Goal: Communication & Community: Answer question/provide support

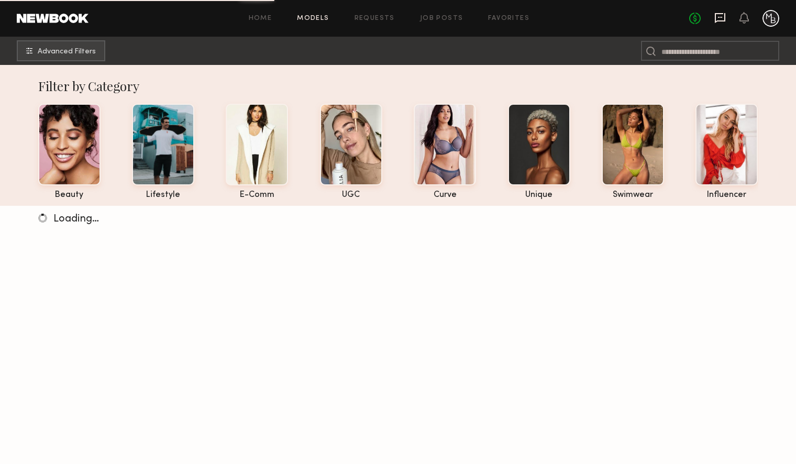
click at [721, 18] on icon at bounding box center [721, 18] width 12 height 12
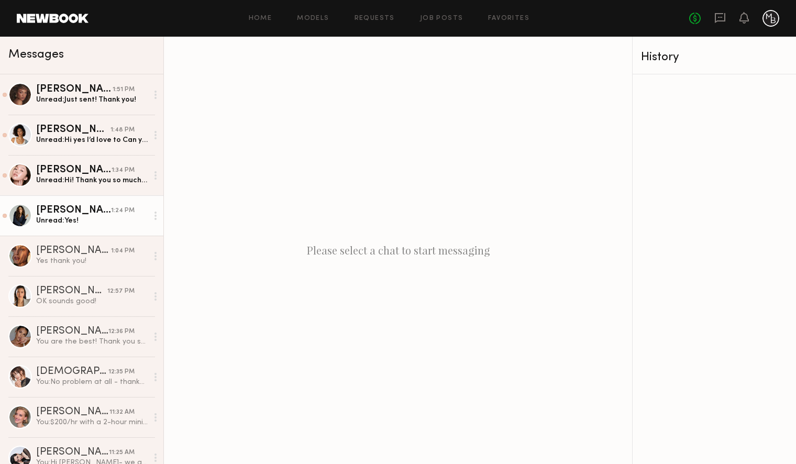
click at [102, 222] on div "Unread: Yes!" at bounding box center [92, 221] width 112 height 10
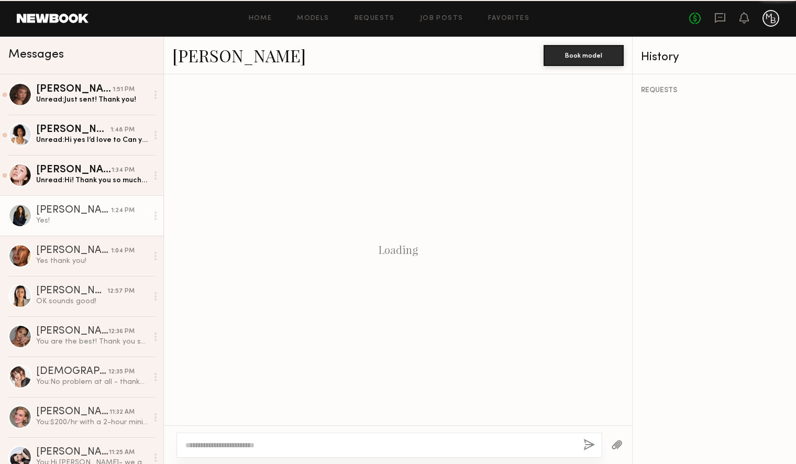
scroll to position [859, 0]
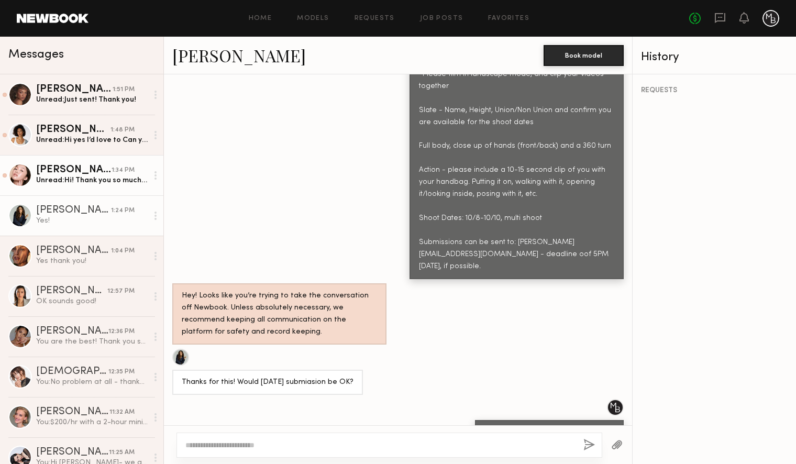
click at [61, 175] on div "Unread: Hi! Thank you so much for reaching out. Yes, I’m definitely interested …" at bounding box center [92, 180] width 112 height 10
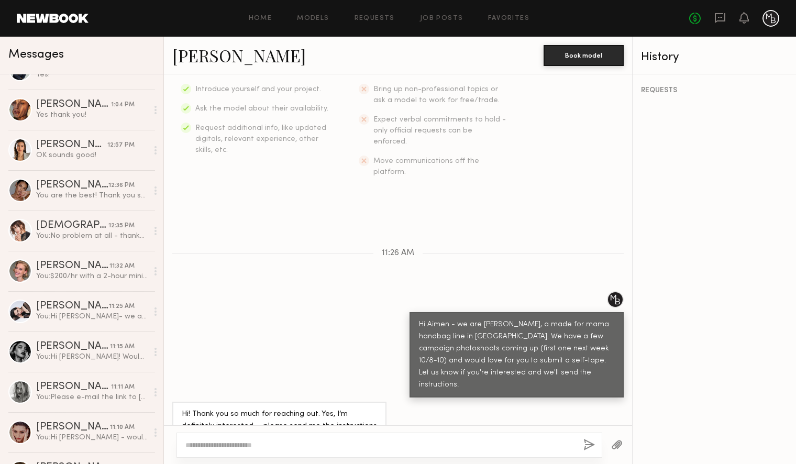
scroll to position [153, 0]
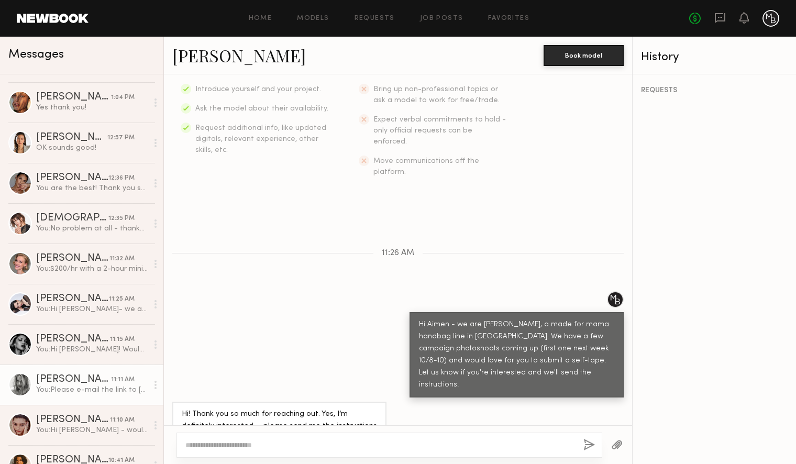
click at [101, 389] on div "You: Please e-mail the link to marci@minabaie.com -deadline EOD today, if possi…" at bounding box center [92, 390] width 112 height 10
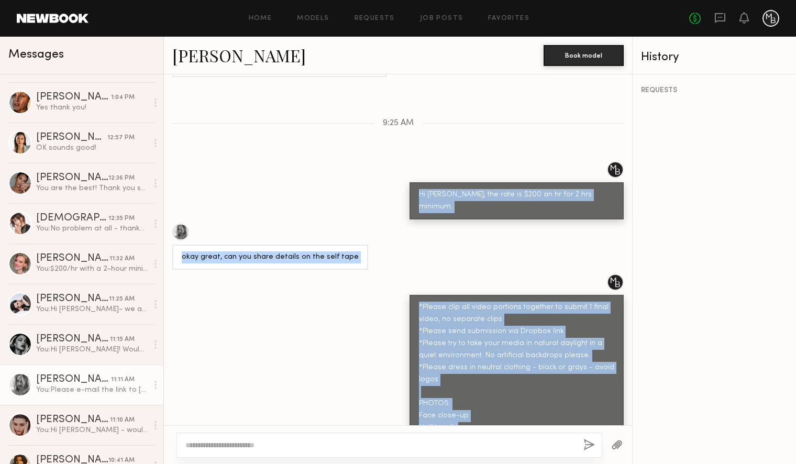
scroll to position [665, 0]
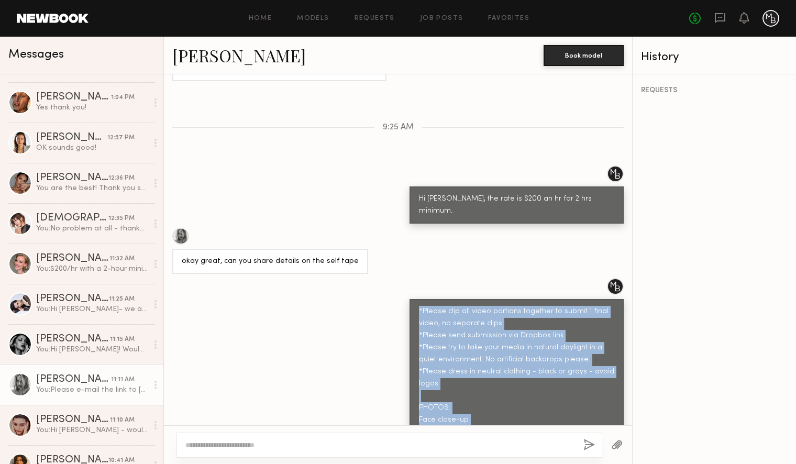
drag, startPoint x: 101, startPoint y: 389, endPoint x: 417, endPoint y: 258, distance: 342.7
copy div "*Please clip all video portions together to submit 1 final video, no separate c…"
click at [67, 151] on div "OK sounds good!" at bounding box center [92, 148] width 112 height 10
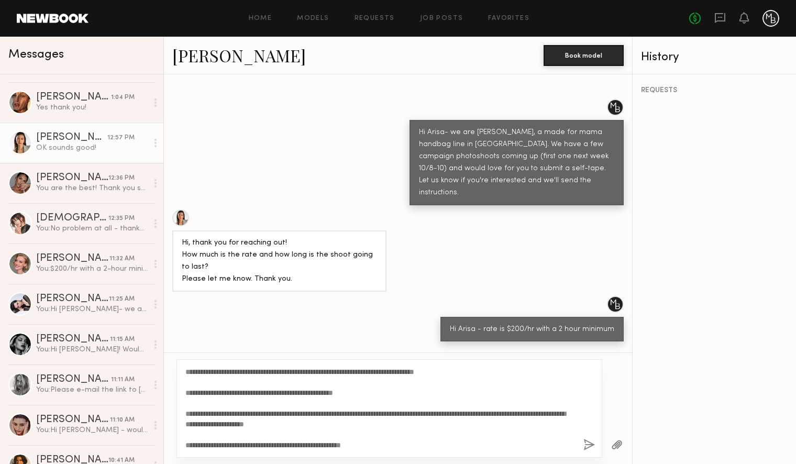
scroll to position [187, 0]
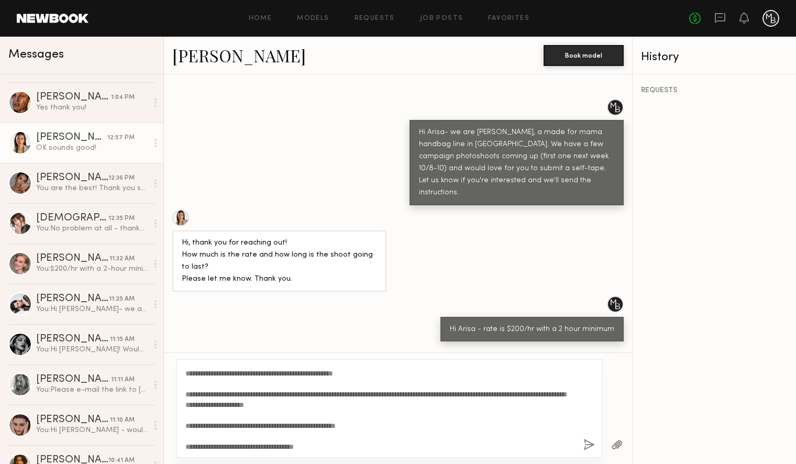
type textarea "**********"
click at [590, 442] on button "button" at bounding box center [590, 445] width 12 height 13
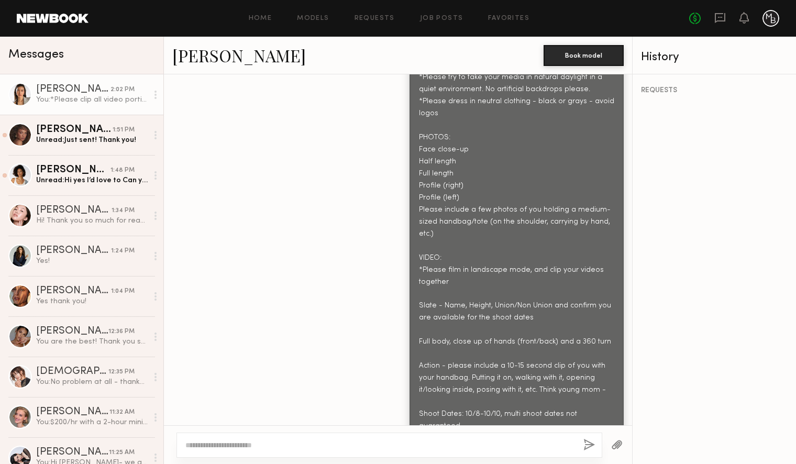
scroll to position [975, 0]
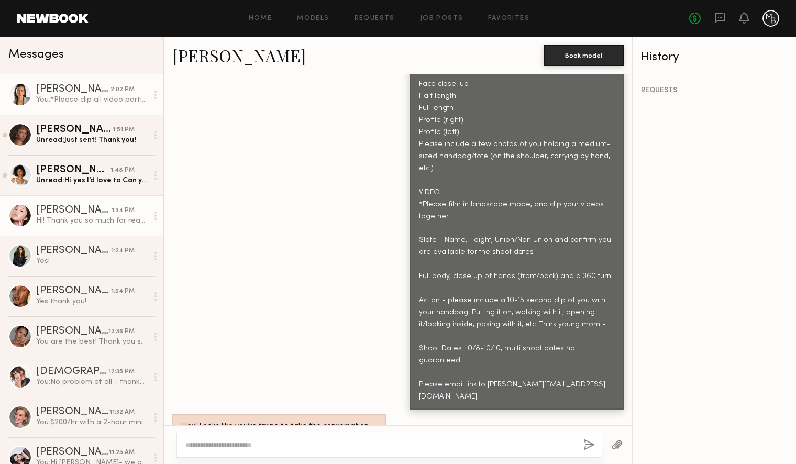
click at [87, 217] on div "Hi! Thank you so much for reaching out. Yes, I’m definitely interested — please…" at bounding box center [92, 221] width 112 height 10
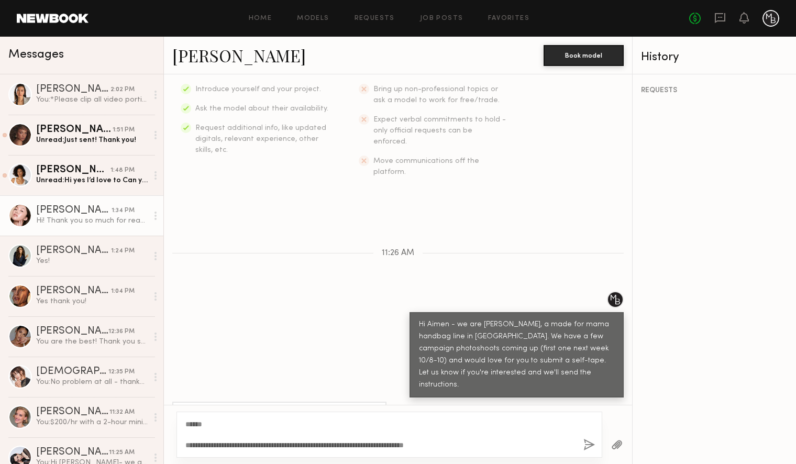
scroll to position [187, 0]
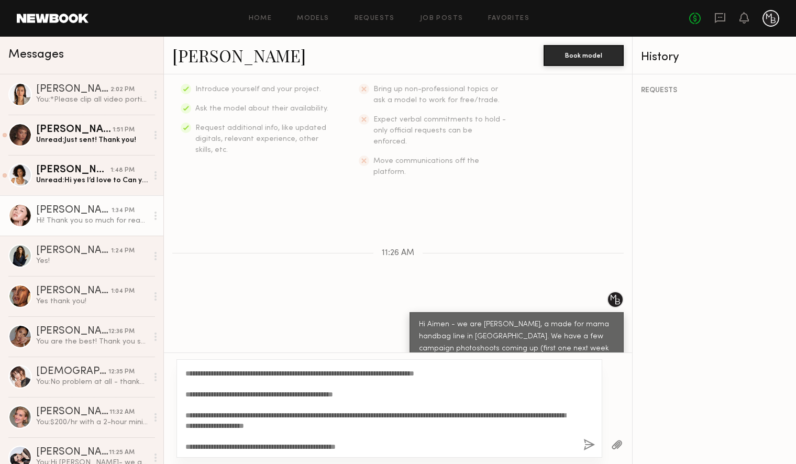
type textarea "**********"
click at [588, 445] on button "button" at bounding box center [590, 445] width 12 height 13
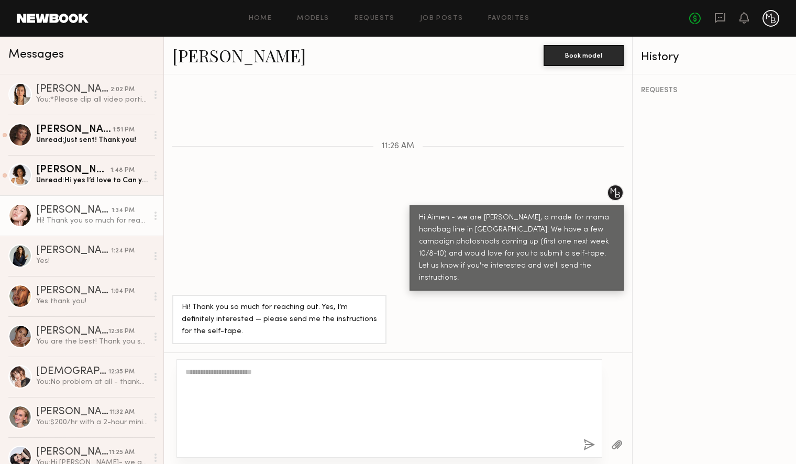
scroll to position [0, 0]
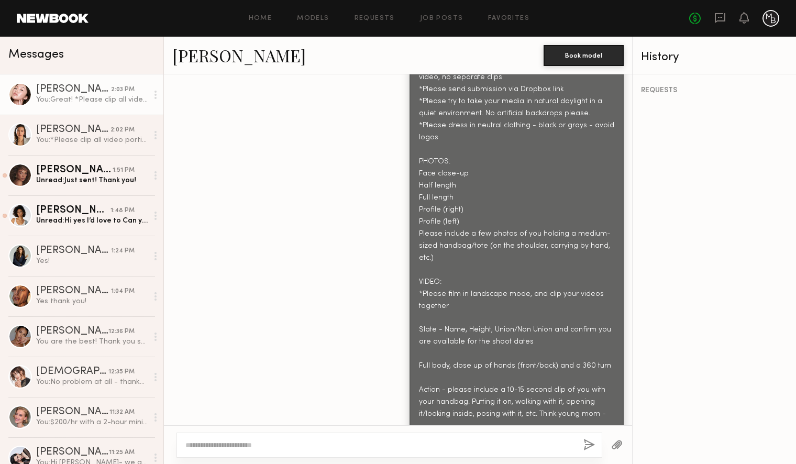
click at [405, 443] on textarea at bounding box center [380, 445] width 390 height 10
type textarea "*"
type textarea "**********"
click at [587, 445] on button "button" at bounding box center [590, 445] width 12 height 13
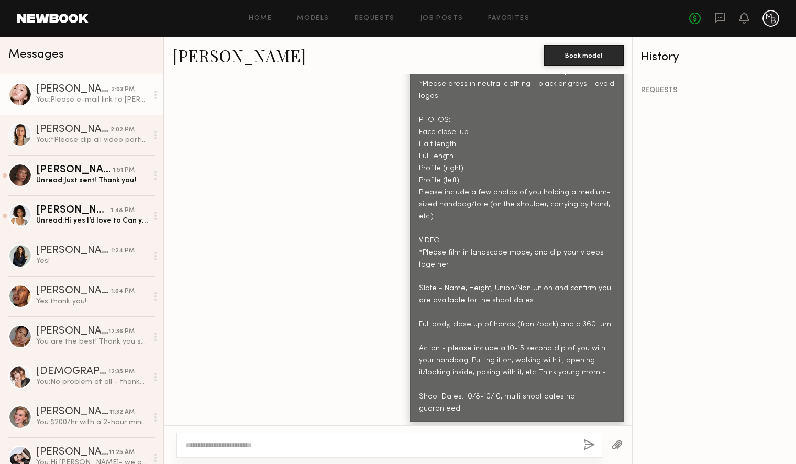
scroll to position [845, 0]
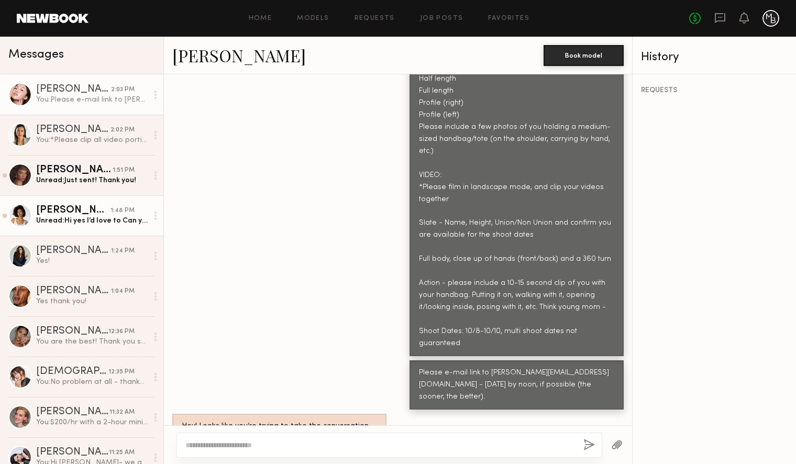
click at [80, 220] on div "Unread: Hi yes I’d love to Can you send the instructions as well as the rate th…" at bounding box center [92, 221] width 112 height 10
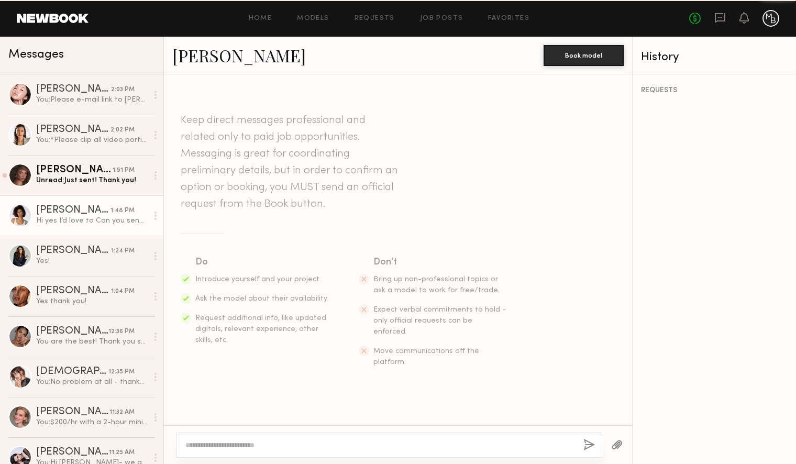
scroll to position [190, 0]
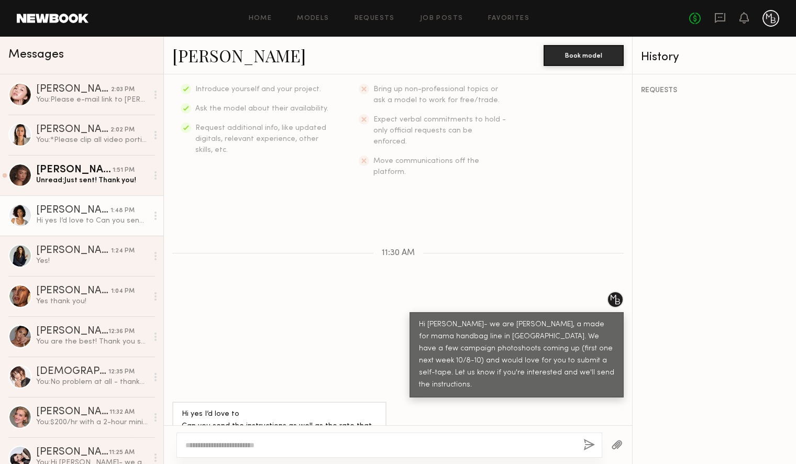
click at [22, 219] on div at bounding box center [20, 216] width 24 height 24
click at [52, 206] on div "[PERSON_NAME]" at bounding box center [73, 210] width 74 height 10
click at [15, 216] on div at bounding box center [20, 216] width 24 height 24
click at [218, 56] on link "[PERSON_NAME]" at bounding box center [239, 55] width 134 height 23
click at [332, 446] on textarea at bounding box center [380, 445] width 390 height 10
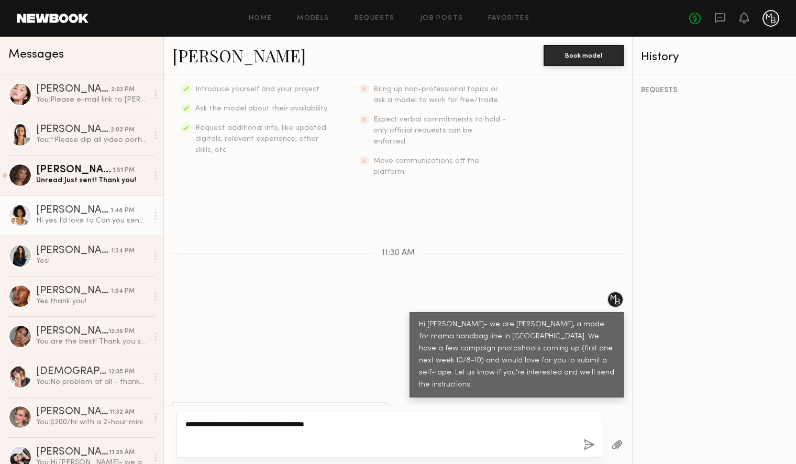
paste textarea "**********"
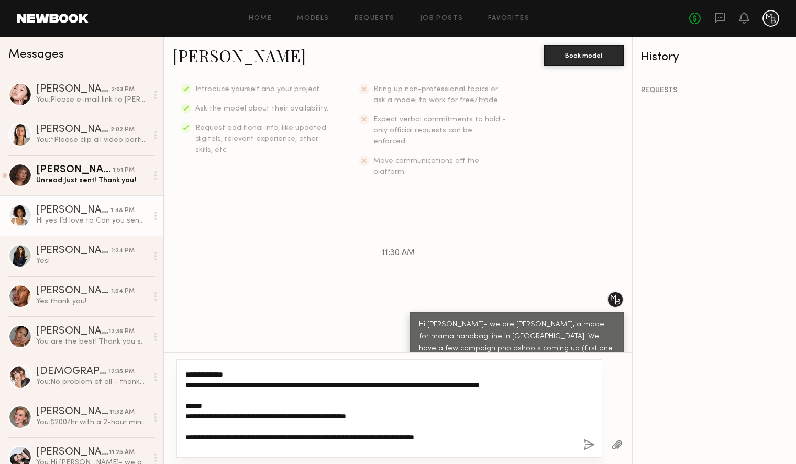
scroll to position [189, 0]
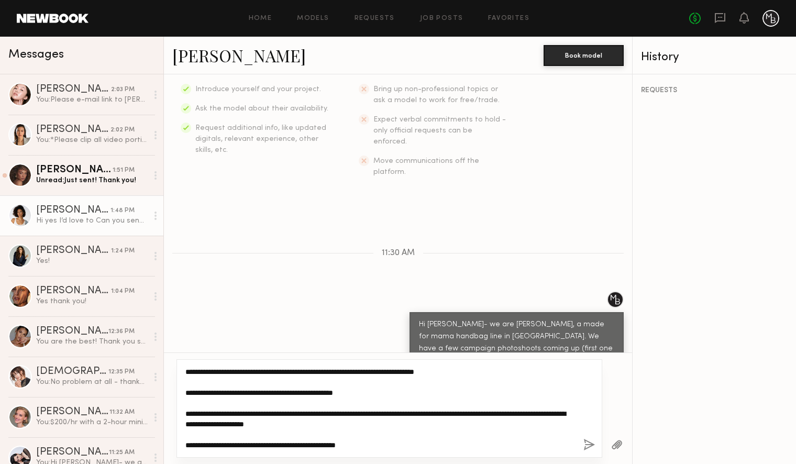
type textarea "**********"
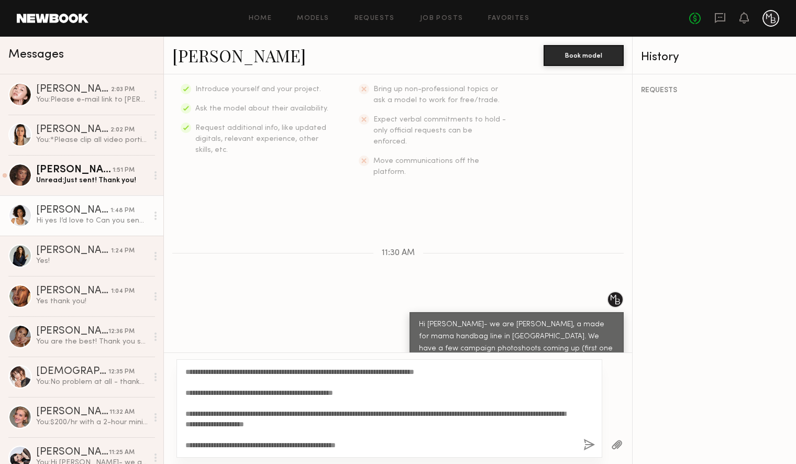
click at [588, 445] on button "button" at bounding box center [590, 445] width 12 height 13
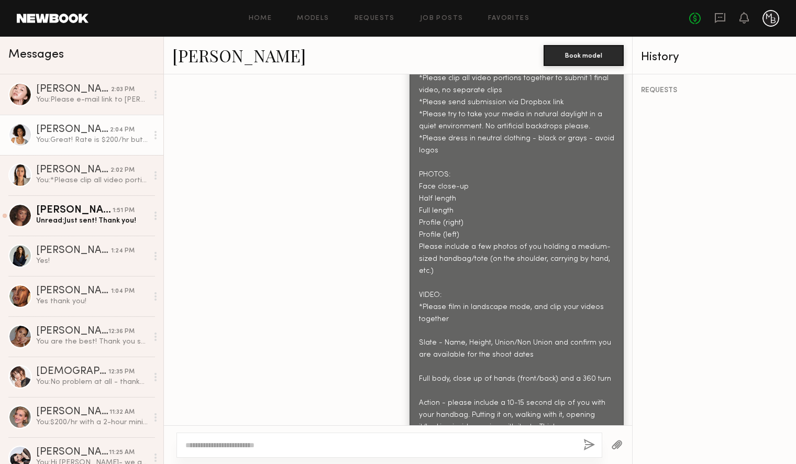
scroll to position [717, 0]
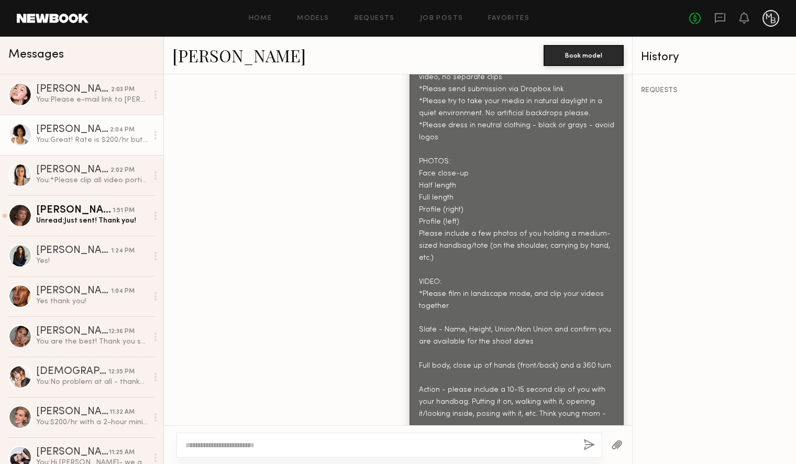
click at [275, 443] on textarea at bounding box center [380, 445] width 390 height 10
type textarea "**********"
click at [587, 445] on button "button" at bounding box center [590, 445] width 12 height 13
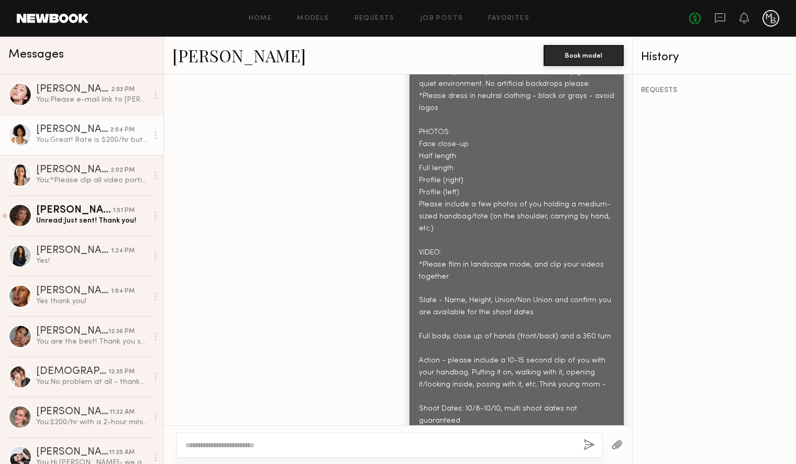
scroll to position [833, 0]
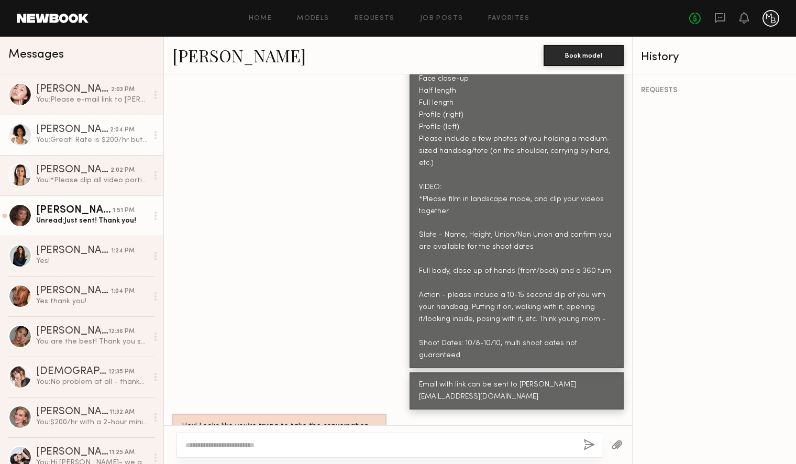
click at [82, 214] on div "[PERSON_NAME]" at bounding box center [74, 210] width 76 height 10
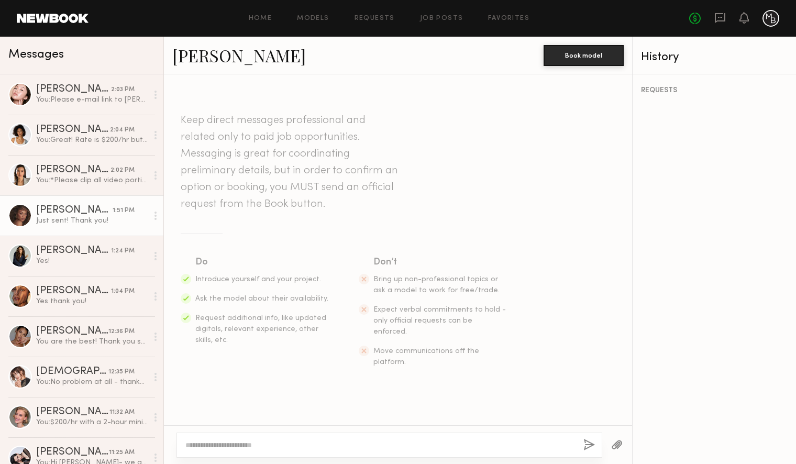
scroll to position [959, 0]
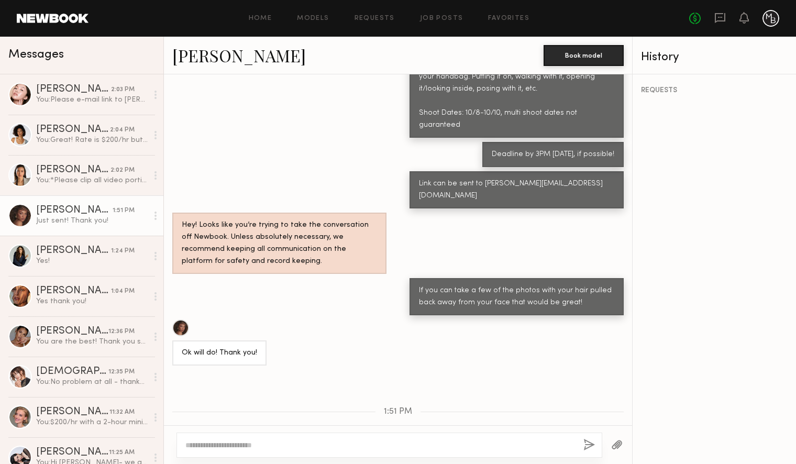
click at [181, 320] on div at bounding box center [180, 328] width 17 height 17
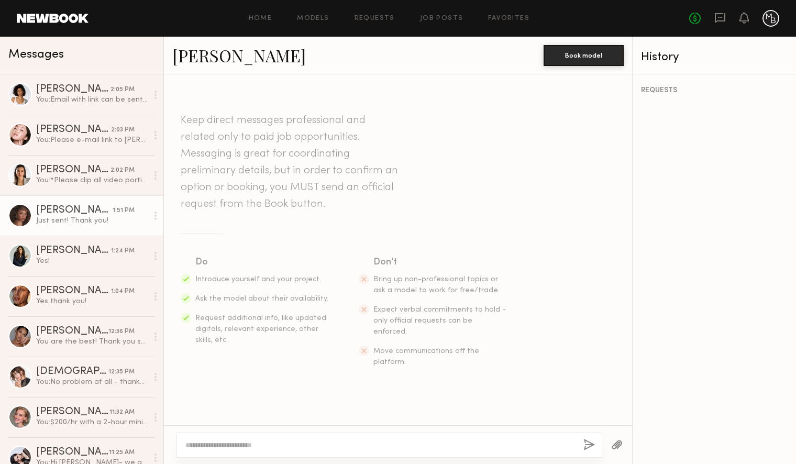
scroll to position [959, 0]
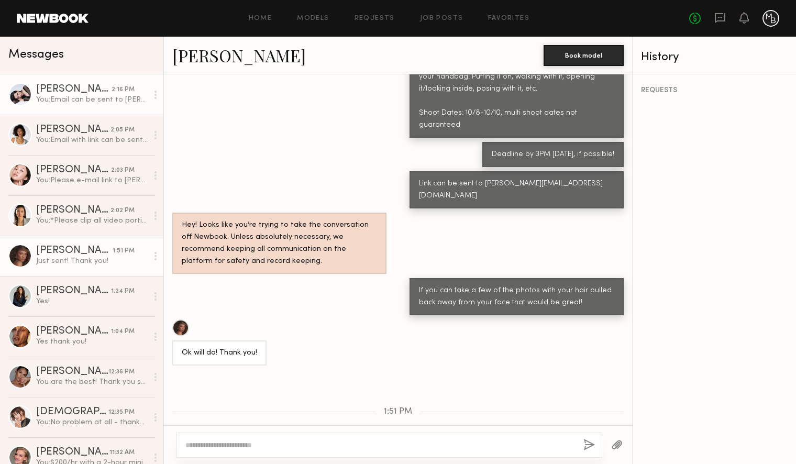
click at [83, 91] on div "Annie E." at bounding box center [73, 89] width 75 height 10
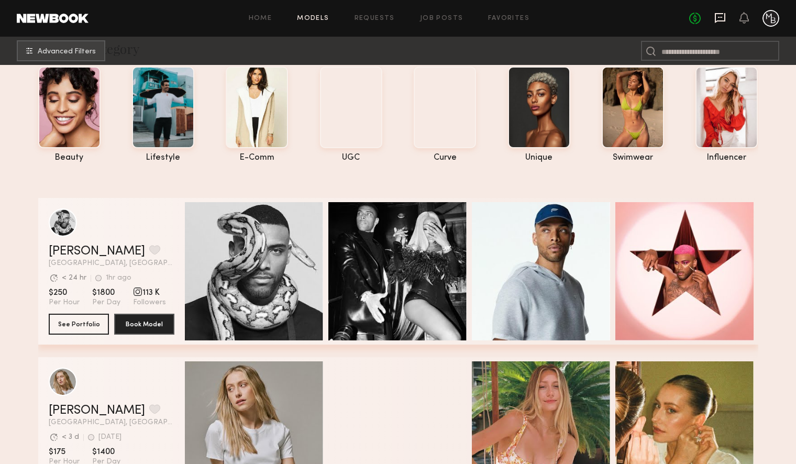
scroll to position [49, 0]
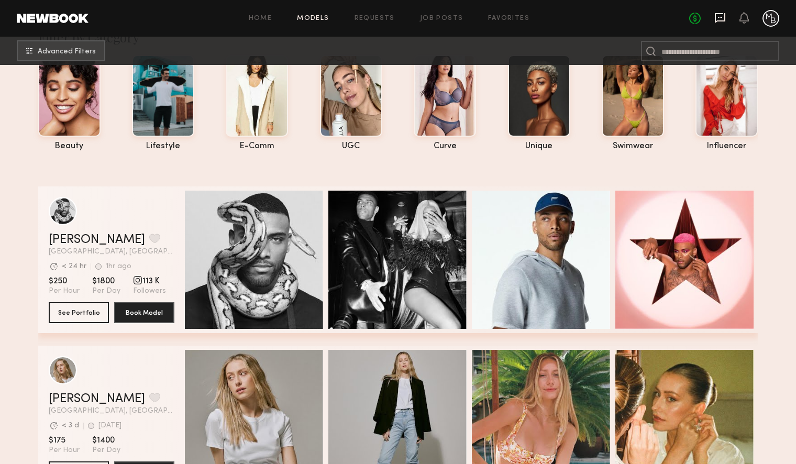
click at [723, 16] on icon at bounding box center [721, 18] width 12 height 12
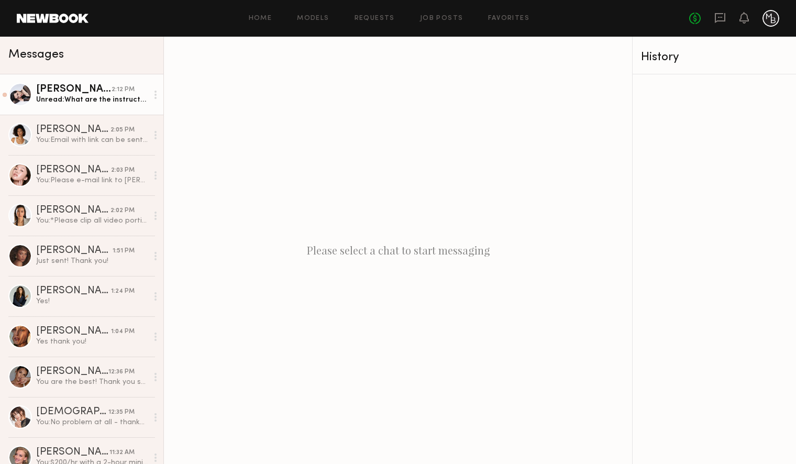
click at [106, 95] on div "Unread: What are the instructions?" at bounding box center [92, 100] width 112 height 10
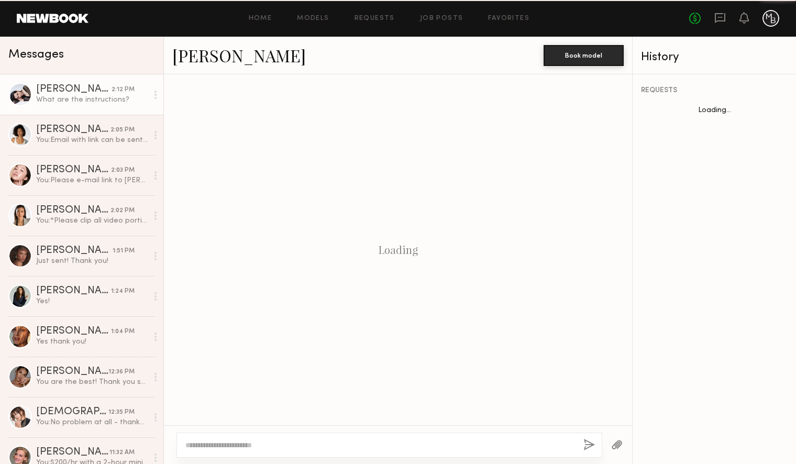
scroll to position [166, 0]
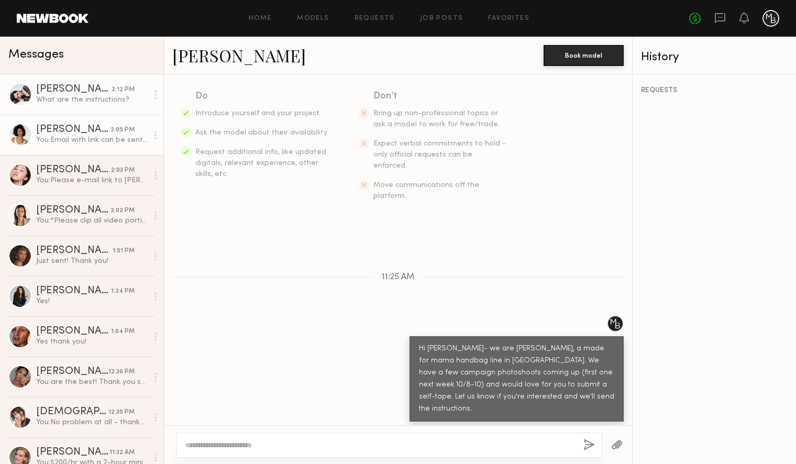
click at [93, 128] on div "[PERSON_NAME]" at bounding box center [73, 130] width 74 height 10
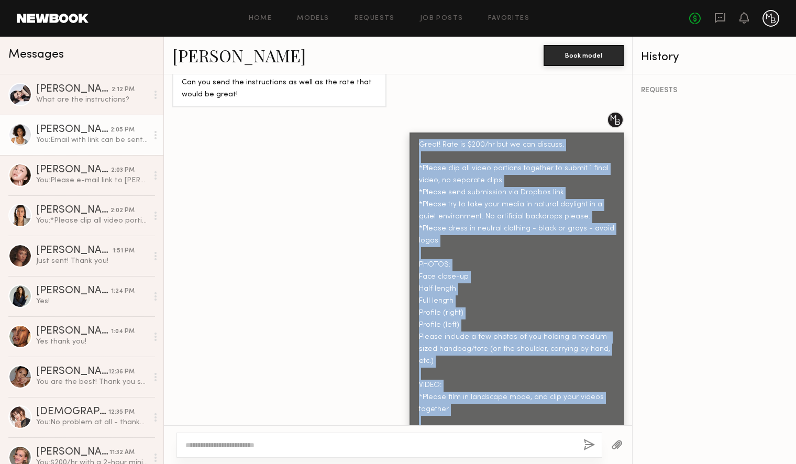
scroll to position [551, 0]
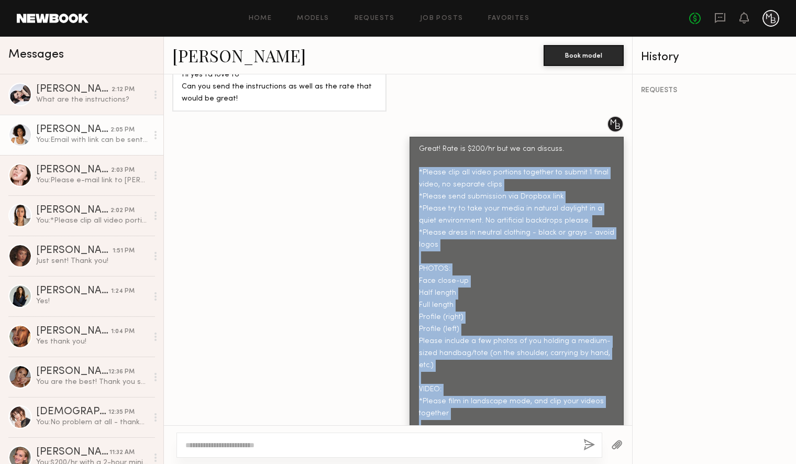
drag, startPoint x: 613, startPoint y: 308, endPoint x: 412, endPoint y: 134, distance: 265.9
click at [413, 137] on div "Great! Rate is $200/hr but we can discuss. *Please clip all video portions toge…" at bounding box center [517, 354] width 214 height 434
copy div "*Please clip all video portions together to submit 1 final video, no separate c…"
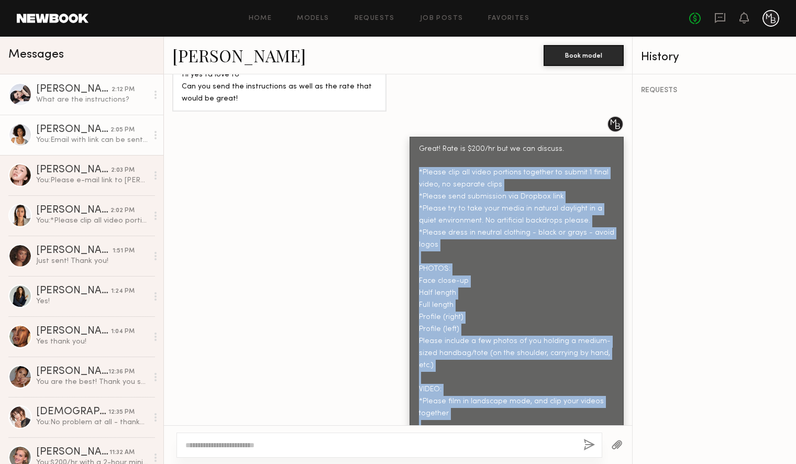
drag, startPoint x: 78, startPoint y: 94, endPoint x: 72, endPoint y: 92, distance: 5.9
click at [77, 95] on div "What are the instructions?" at bounding box center [92, 100] width 112 height 10
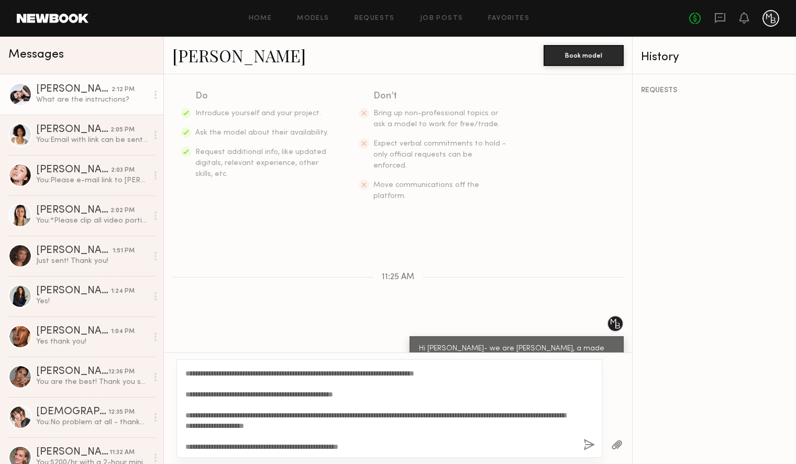
scroll to position [177, 0]
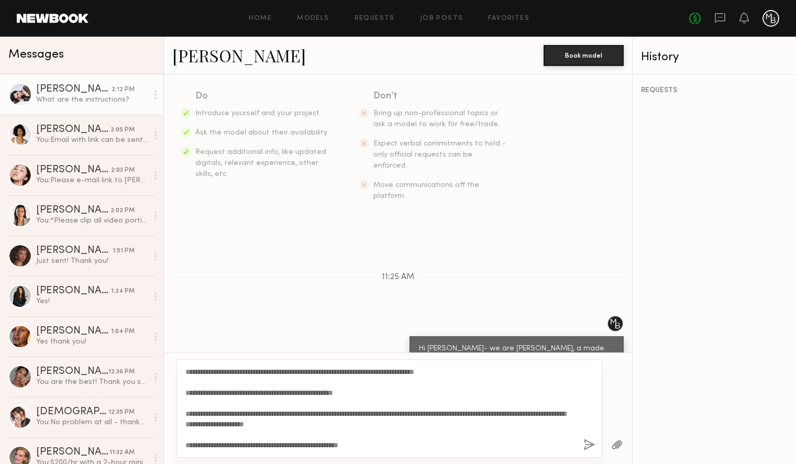
type textarea "**********"
click at [587, 448] on button "button" at bounding box center [590, 445] width 12 height 13
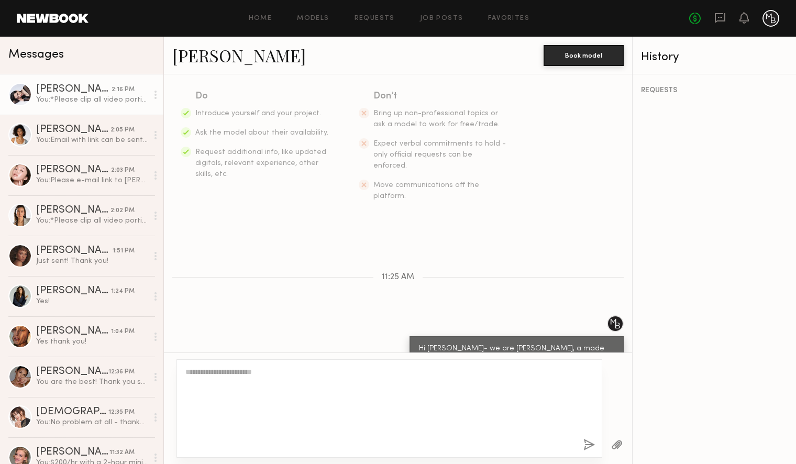
scroll to position [0, 0]
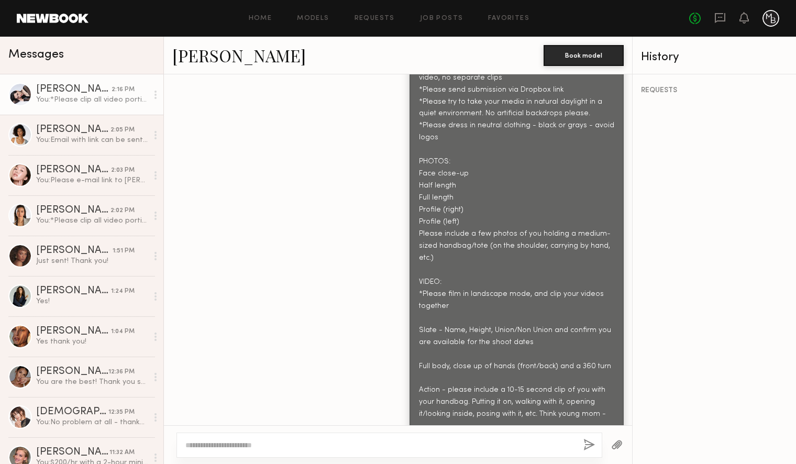
click at [584, 439] on button "button" at bounding box center [590, 445] width 12 height 13
click at [508, 448] on textarea at bounding box center [380, 445] width 390 height 10
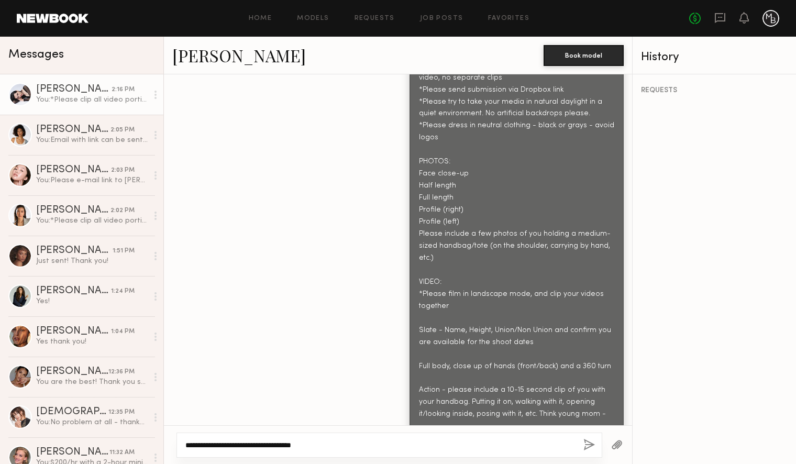
type textarea "**********"
click at [586, 446] on button "button" at bounding box center [590, 445] width 12 height 13
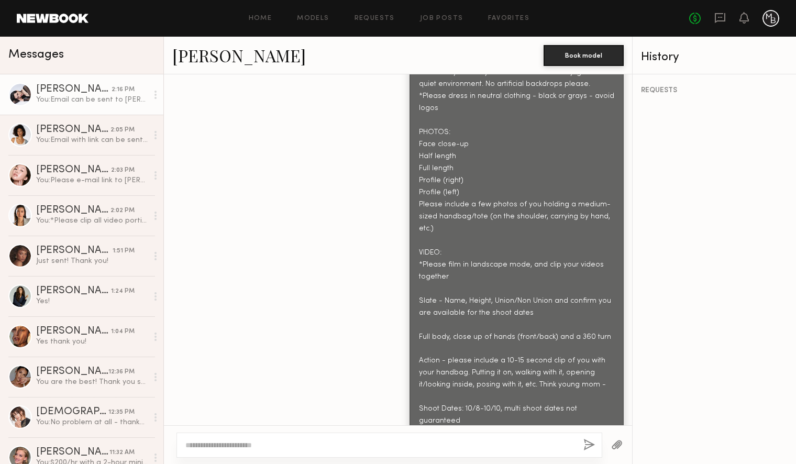
scroll to position [785, 0]
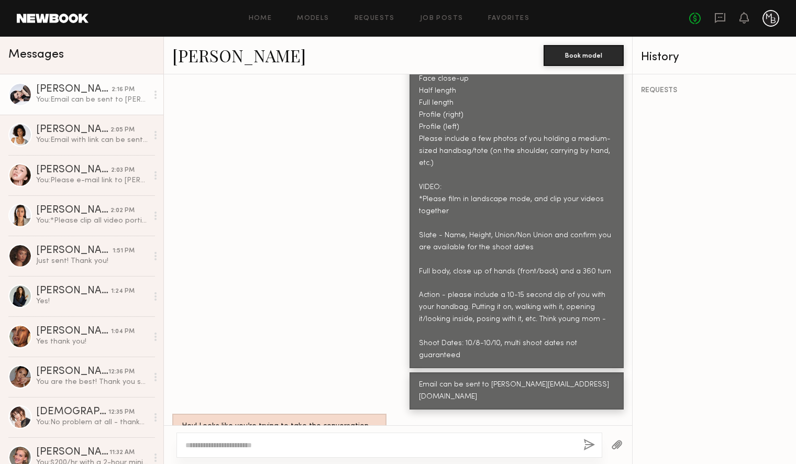
click at [53, 89] on div "[PERSON_NAME]" at bounding box center [73, 89] width 75 height 10
click at [23, 94] on div at bounding box center [20, 95] width 24 height 24
click at [61, 87] on div "[PERSON_NAME]" at bounding box center [73, 89] width 75 height 10
click at [203, 60] on link "[PERSON_NAME]" at bounding box center [239, 55] width 134 height 23
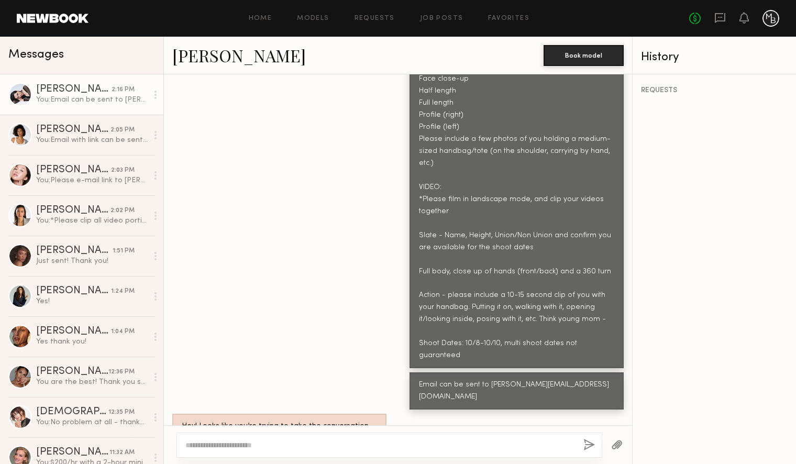
scroll to position [814, 0]
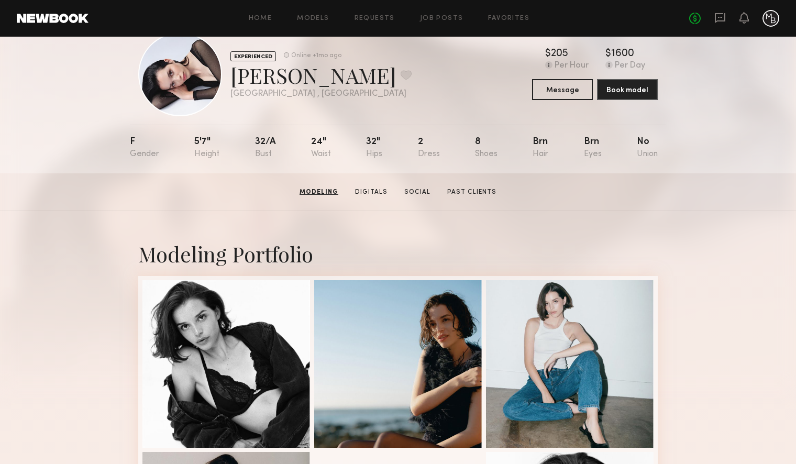
scroll to position [8, 0]
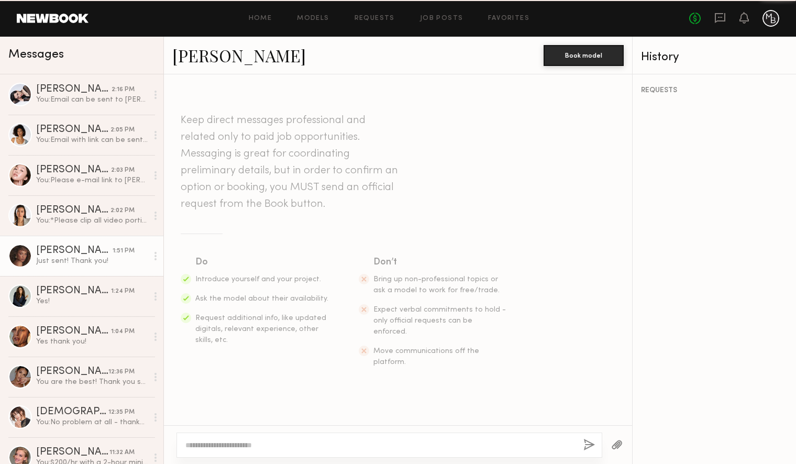
scroll to position [959, 0]
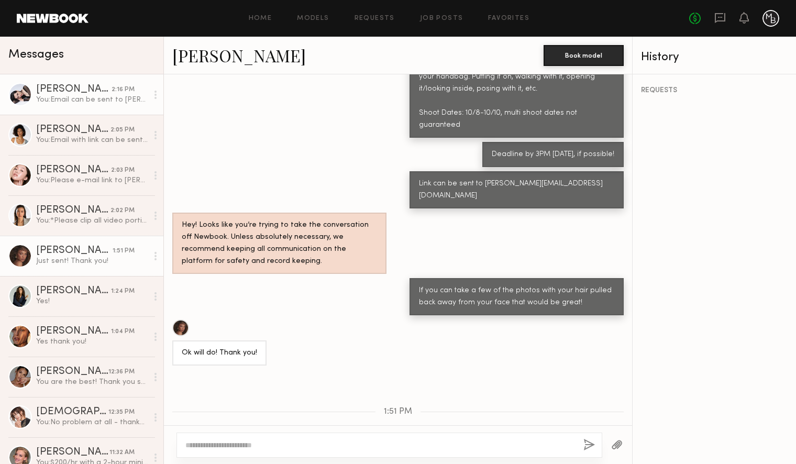
click at [70, 93] on div "[PERSON_NAME]" at bounding box center [73, 89] width 75 height 10
click at [44, 95] on div "You: Email can be sent to [PERSON_NAME][EMAIL_ADDRESS][DOMAIN_NAME]" at bounding box center [92, 100] width 112 height 10
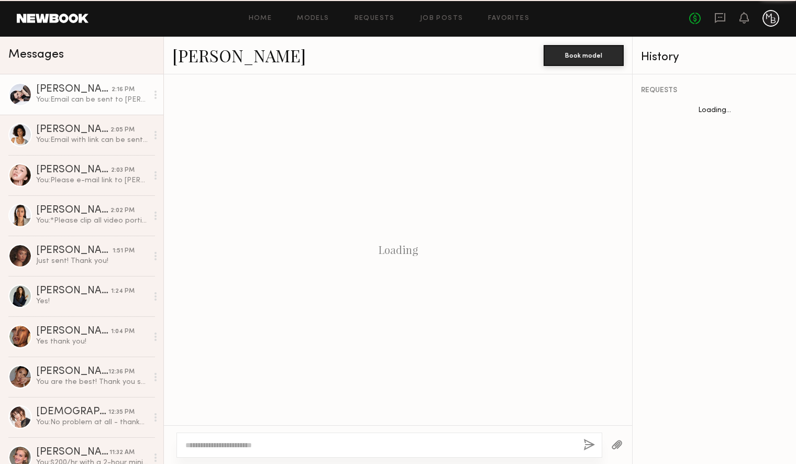
scroll to position [705, 0]
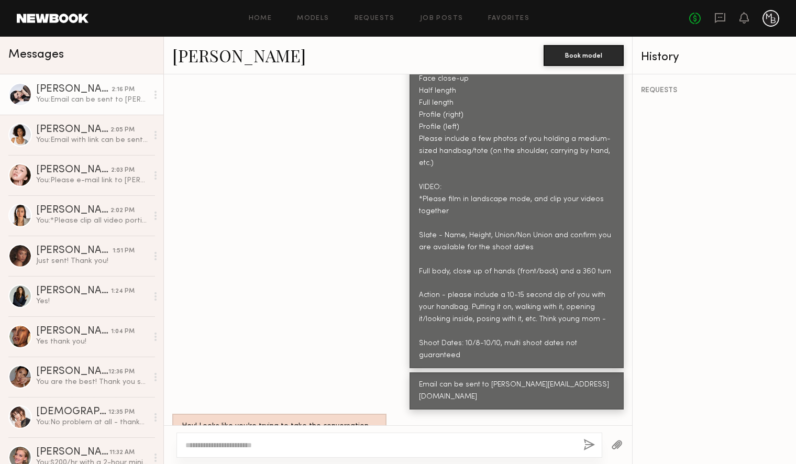
click at [355, 449] on textarea at bounding box center [380, 445] width 390 height 10
type textarea "**********"
click at [585, 447] on button "button" at bounding box center [590, 445] width 12 height 13
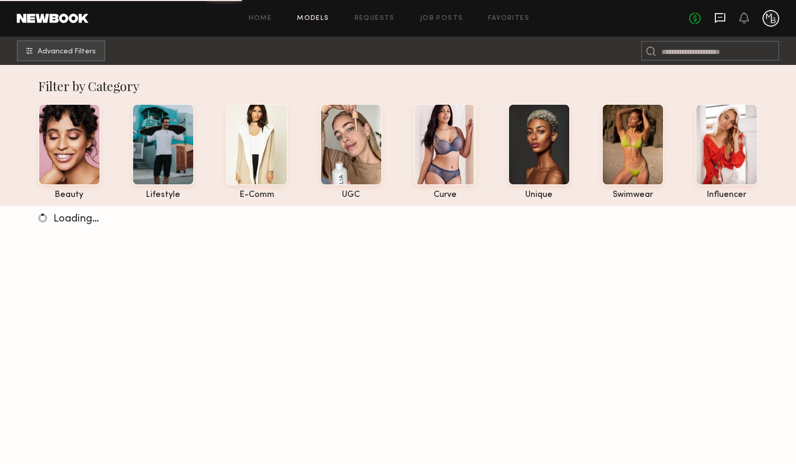
click at [719, 19] on icon at bounding box center [721, 18] width 12 height 12
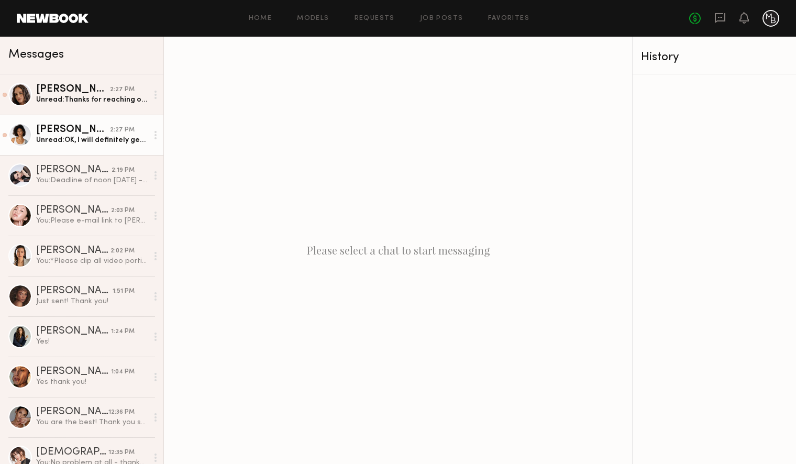
click at [75, 140] on div "Unread: OK, I will definitely get this back to you. When do you need it by?" at bounding box center [92, 140] width 112 height 10
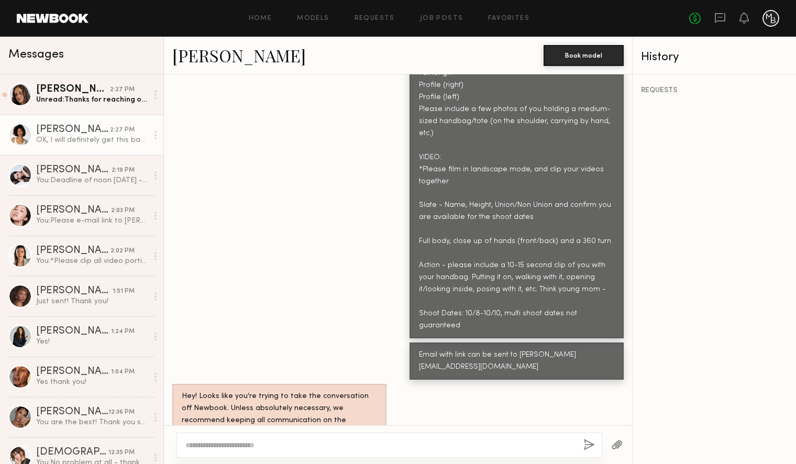
scroll to position [794, 0]
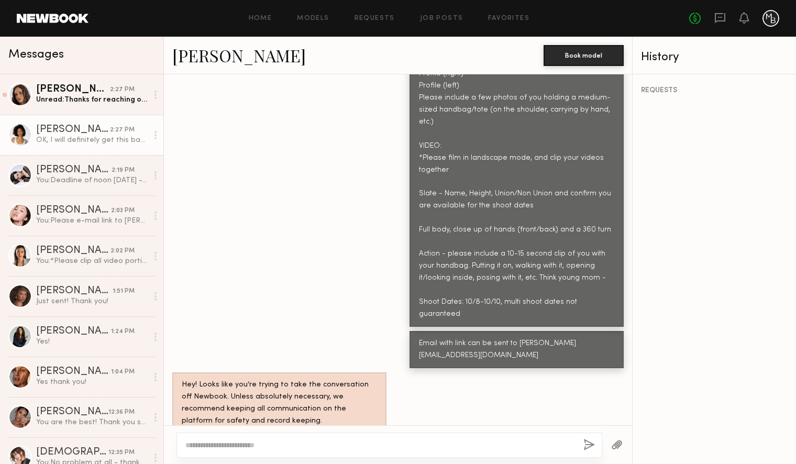
click at [321, 442] on textarea at bounding box center [380, 445] width 390 height 10
type textarea "**********"
click at [588, 445] on button "button" at bounding box center [590, 445] width 12 height 13
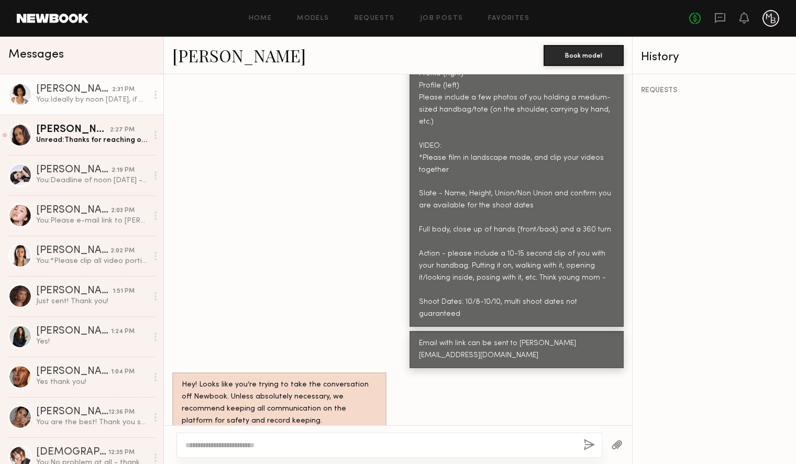
scroll to position [925, 0]
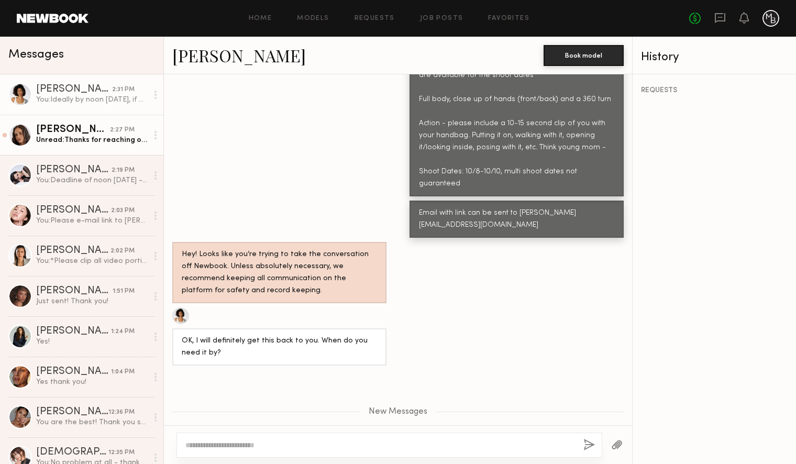
click at [71, 138] on div "Unread: Thanks for reaching out! I’d love to hear a bit more about the shoot co…" at bounding box center [92, 140] width 112 height 10
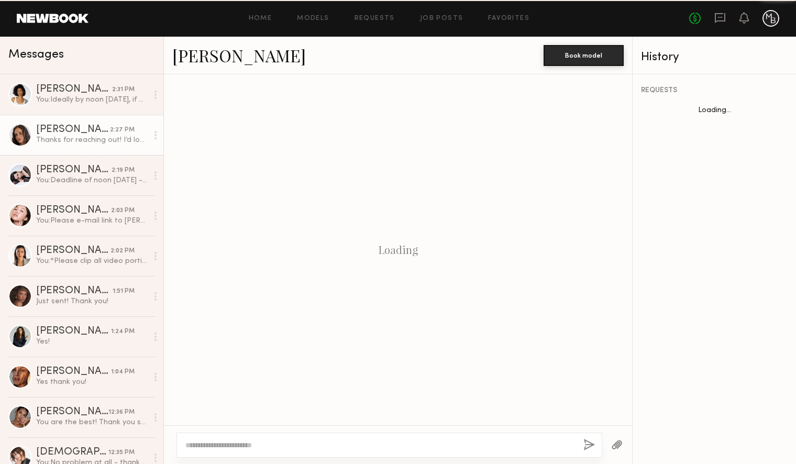
scroll to position [226, 0]
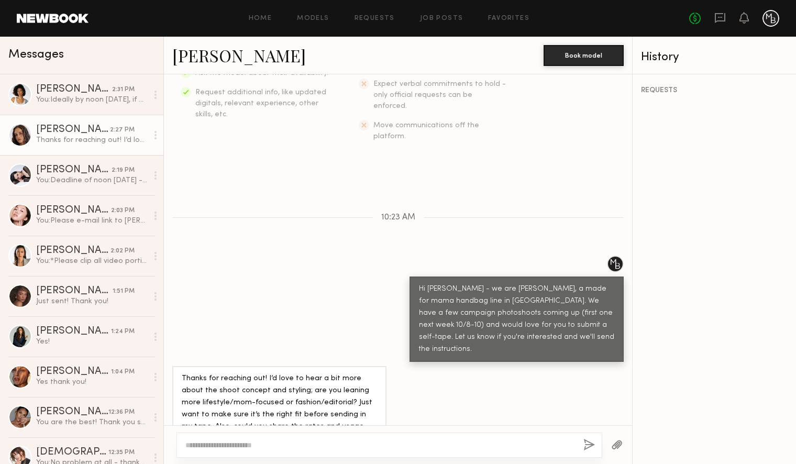
click at [23, 133] on div at bounding box center [20, 135] width 24 height 24
click at [56, 126] on div "Jamie V." at bounding box center [73, 130] width 74 height 10
click at [213, 50] on link "Jamie V." at bounding box center [239, 55] width 134 height 23
click at [343, 442] on textarea at bounding box center [380, 445] width 390 height 10
drag, startPoint x: 548, startPoint y: 433, endPoint x: 548, endPoint y: 443, distance: 10.5
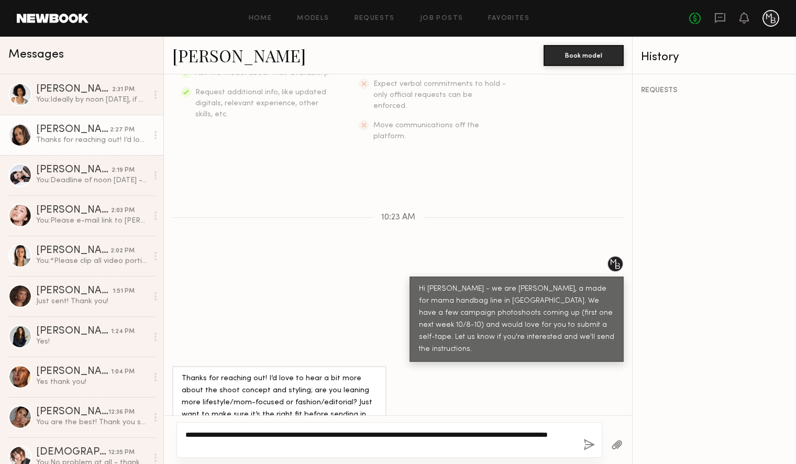
click at [548, 443] on textarea "**********" at bounding box center [380, 440] width 390 height 21
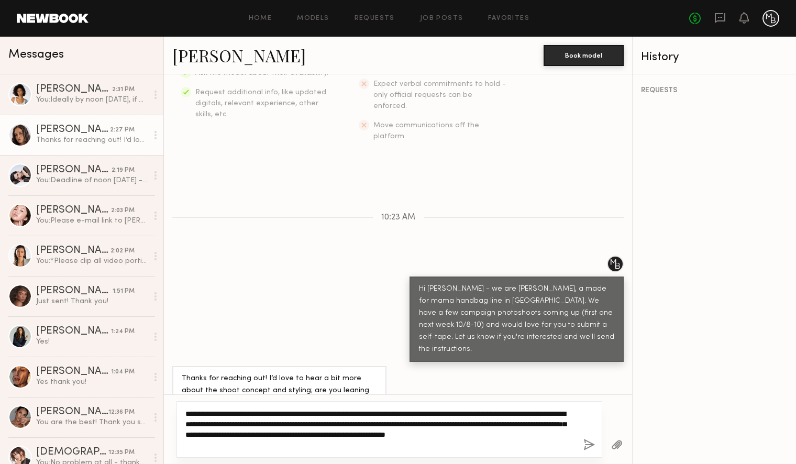
type textarea "**********"
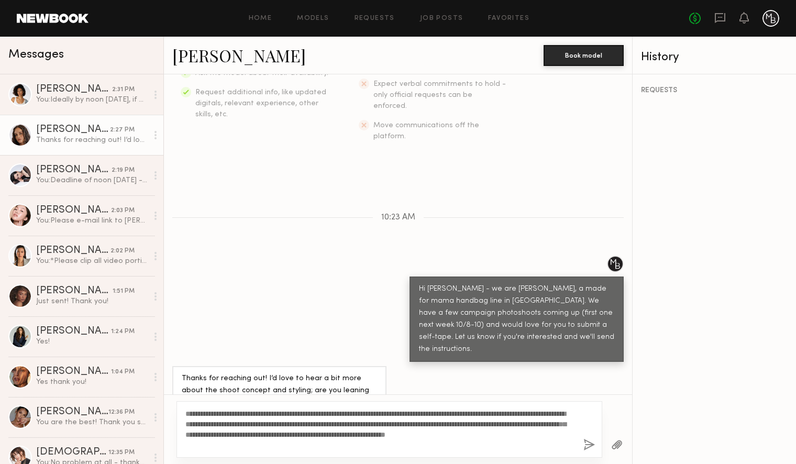
click at [588, 445] on button "button" at bounding box center [590, 445] width 12 height 13
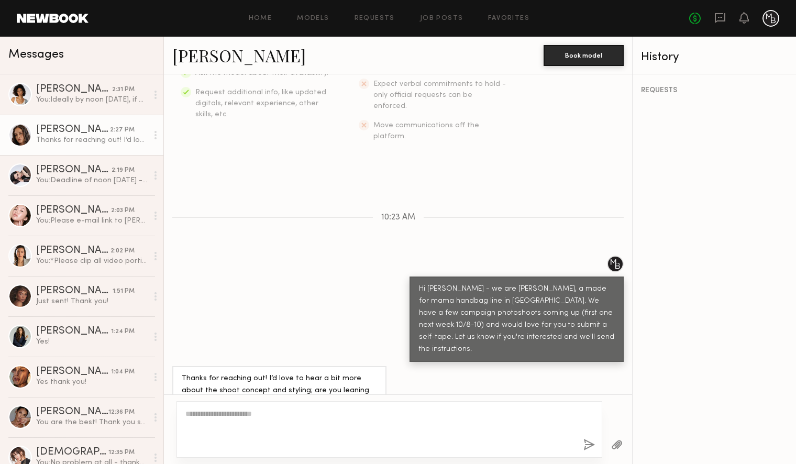
scroll to position [429, 0]
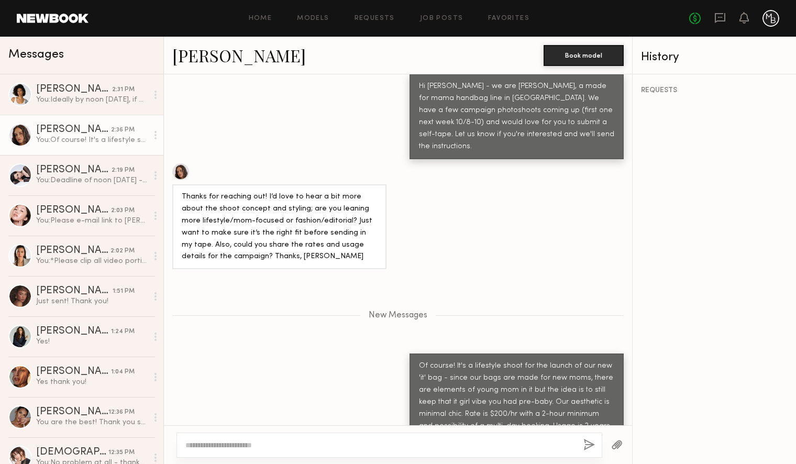
click at [181, 163] on div at bounding box center [180, 171] width 17 height 17
click at [10, 293] on div at bounding box center [20, 296] width 24 height 24
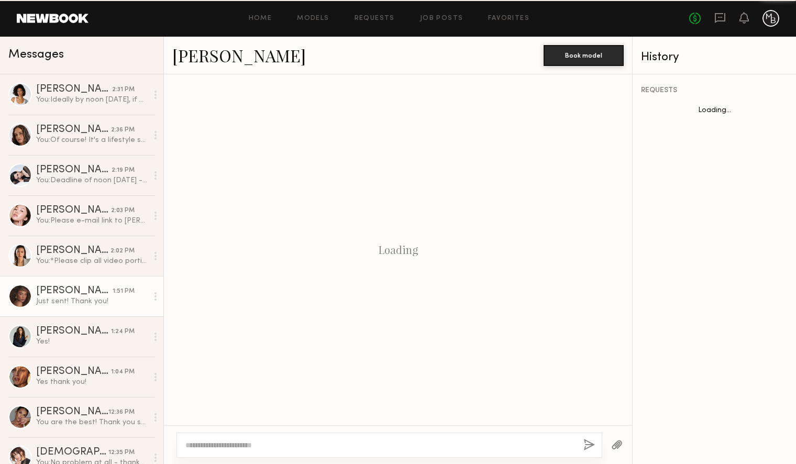
scroll to position [959, 0]
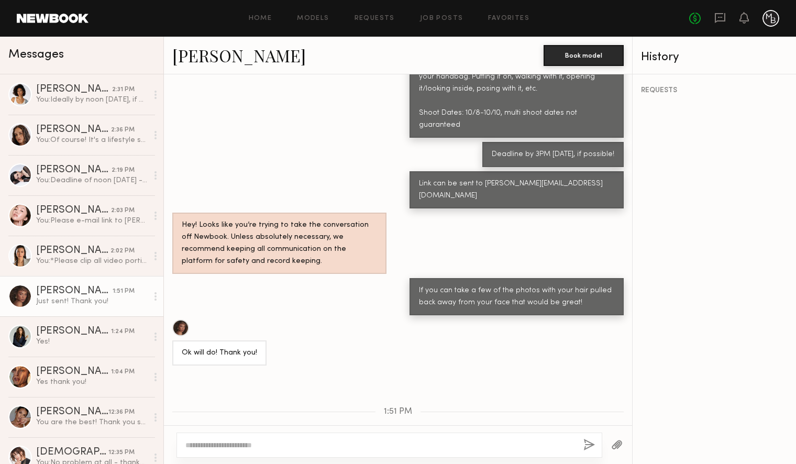
click at [183, 320] on div at bounding box center [180, 328] width 17 height 17
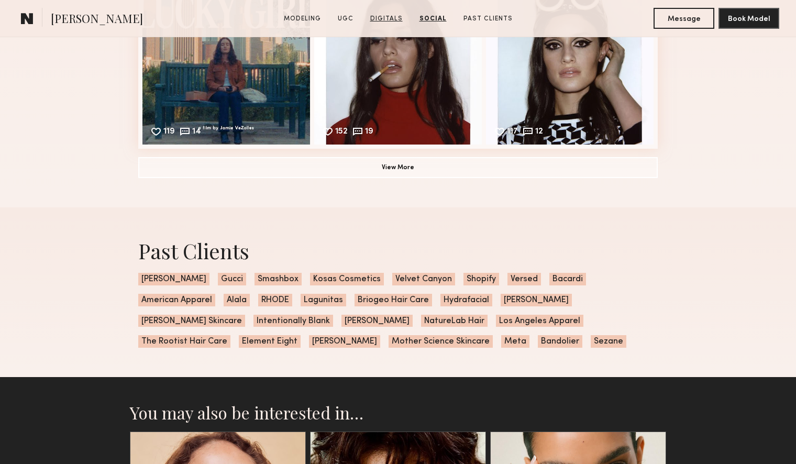
scroll to position [2544, 0]
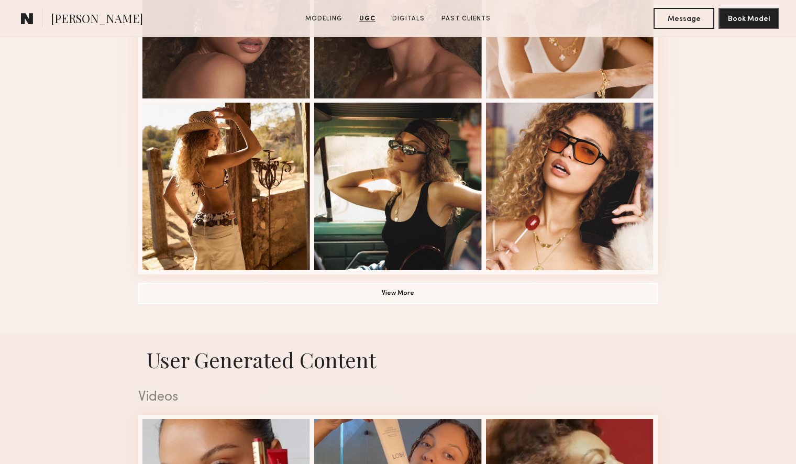
scroll to position [718, 0]
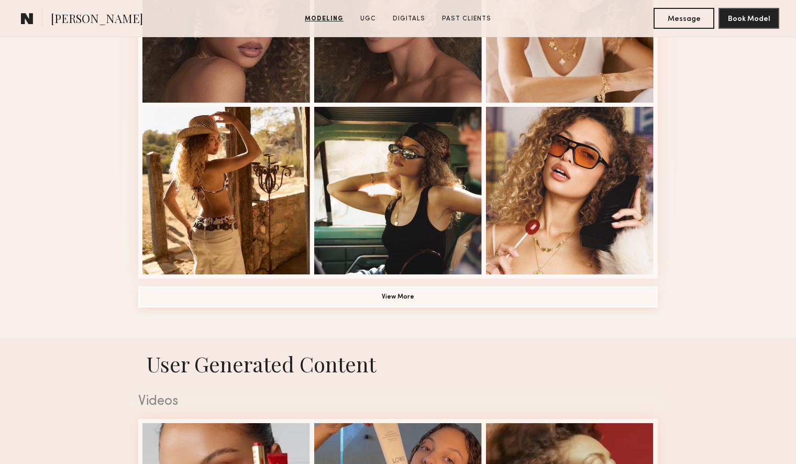
click at [457, 301] on button "View More" at bounding box center [398, 297] width 520 height 21
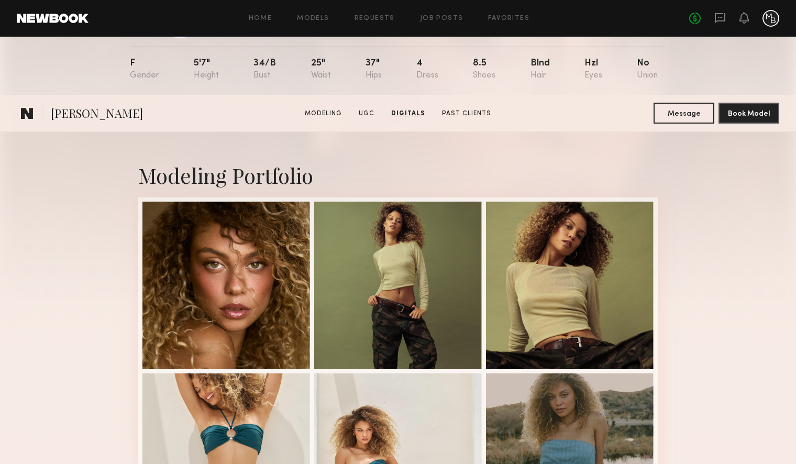
scroll to position [0, 0]
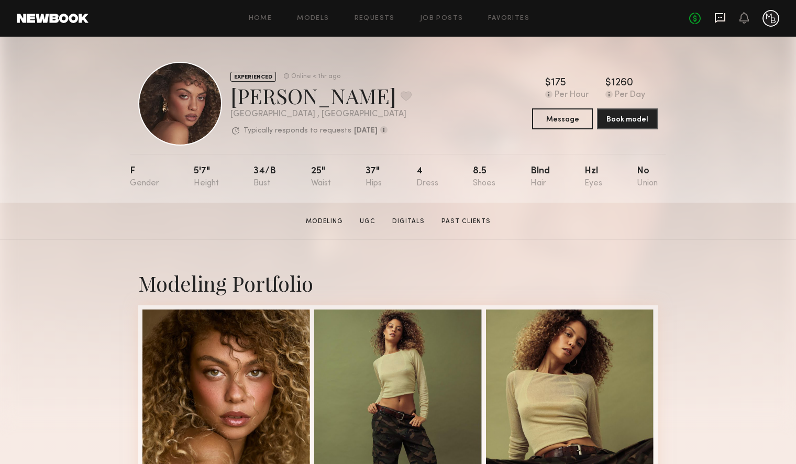
click at [723, 20] on icon at bounding box center [720, 18] width 10 height 10
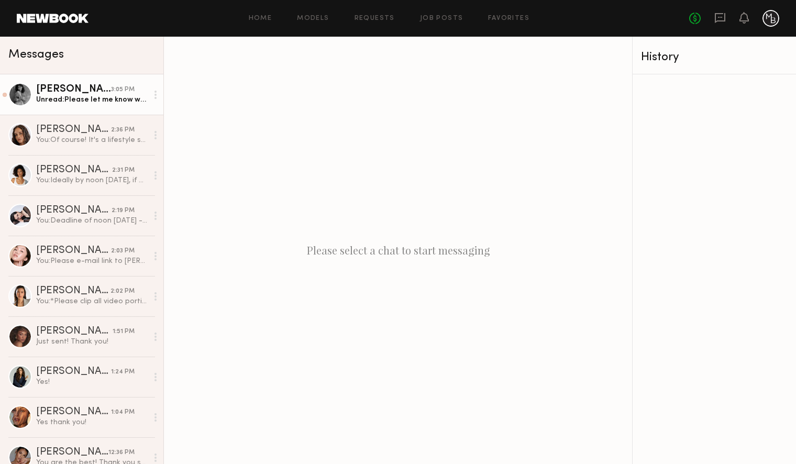
click at [110, 97] on div "Unread: Please let me know when you get it! :)" at bounding box center [92, 100] width 112 height 10
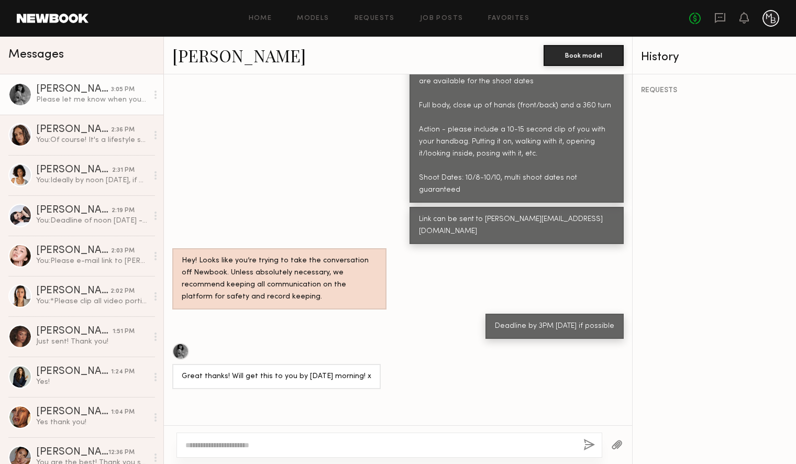
scroll to position [971, 0]
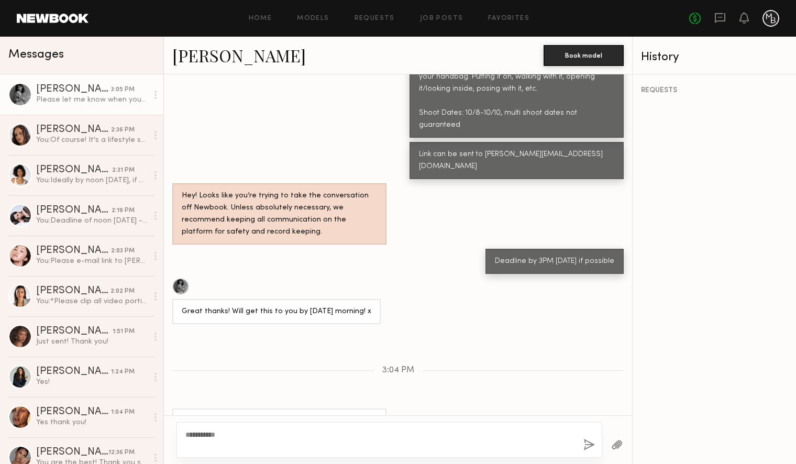
type textarea "**********"
click at [584, 446] on button "button" at bounding box center [590, 445] width 12 height 13
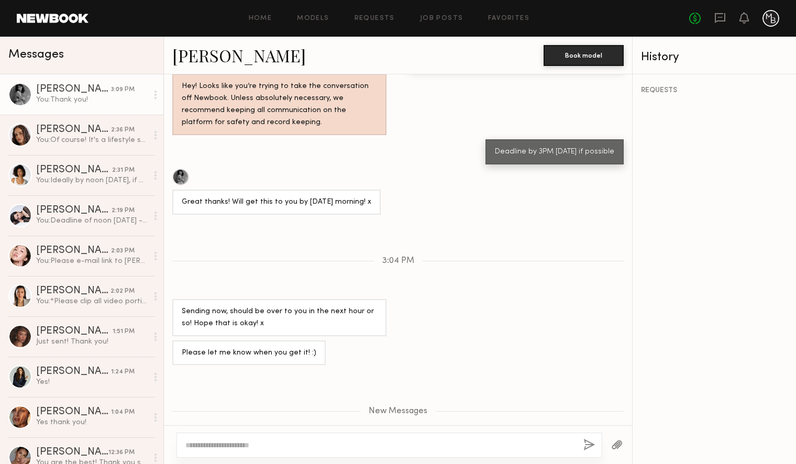
click at [206, 57] on link "[PERSON_NAME]" at bounding box center [239, 55] width 134 height 23
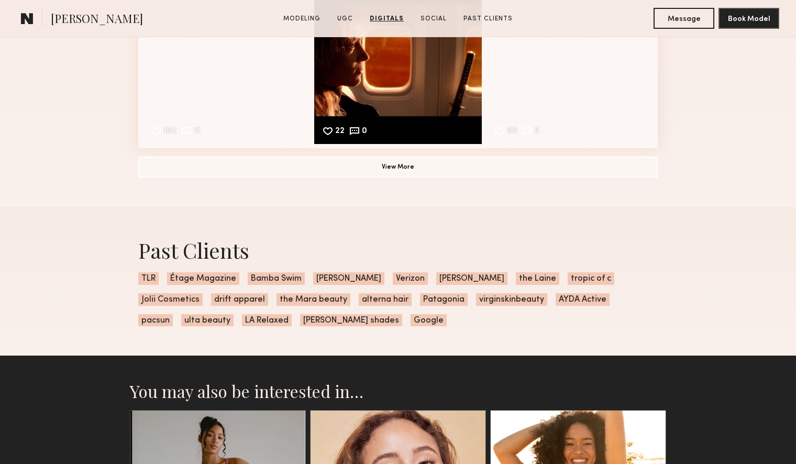
scroll to position [2847, 0]
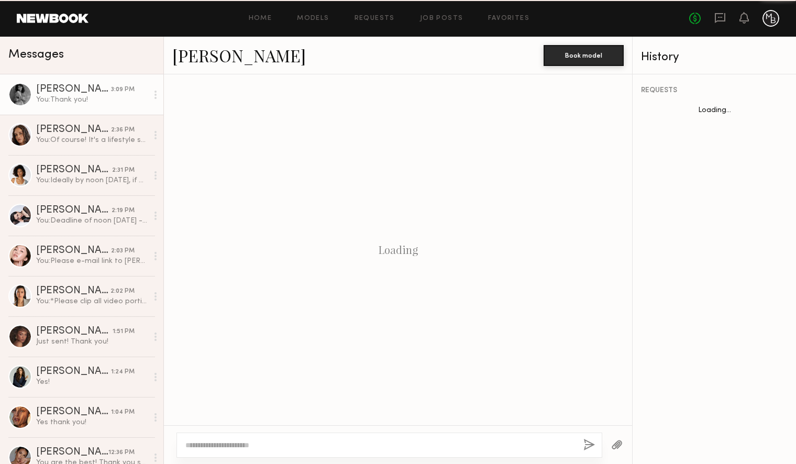
scroll to position [1001, 0]
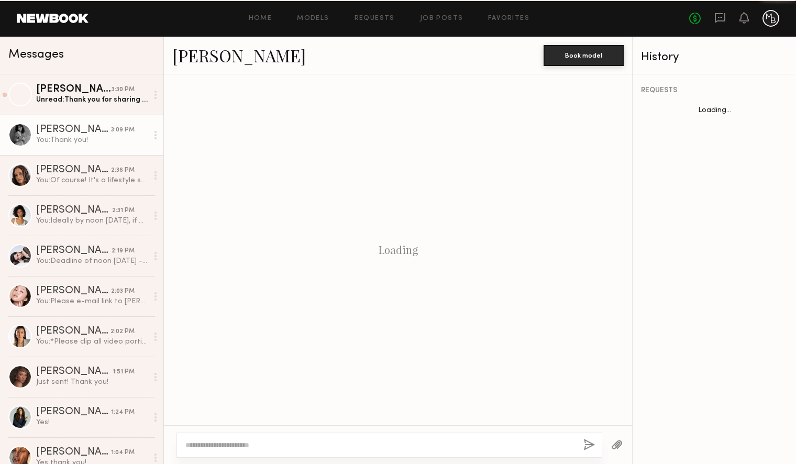
scroll to position [1001, 0]
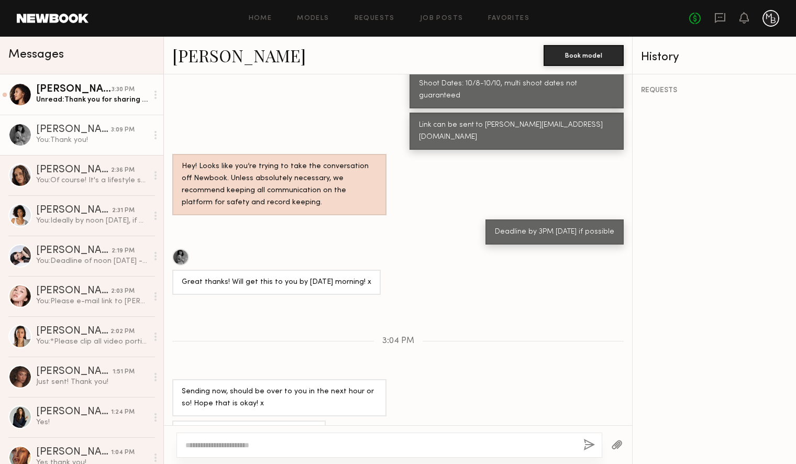
click at [98, 98] on div "Unread: Thank you for sharing the rate. I should mention that I work full time …" at bounding box center [92, 100] width 112 height 10
click at [83, 99] on div "Unread: Thank you for sharing the rate. I should mention that I work full time …" at bounding box center [92, 100] width 112 height 10
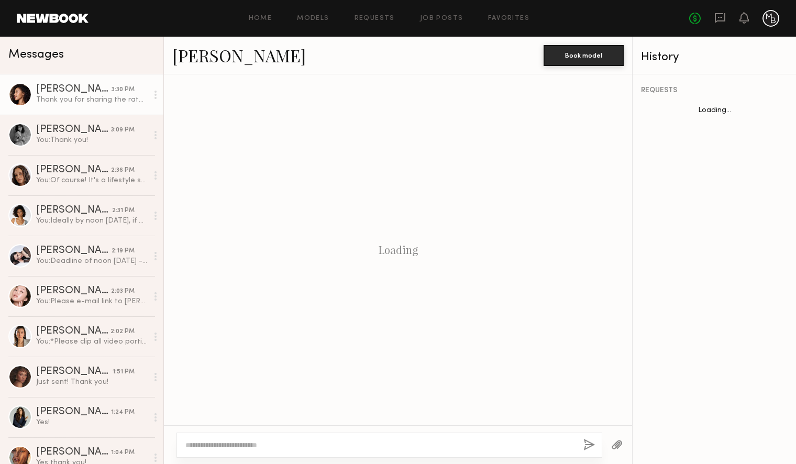
scroll to position [503, 0]
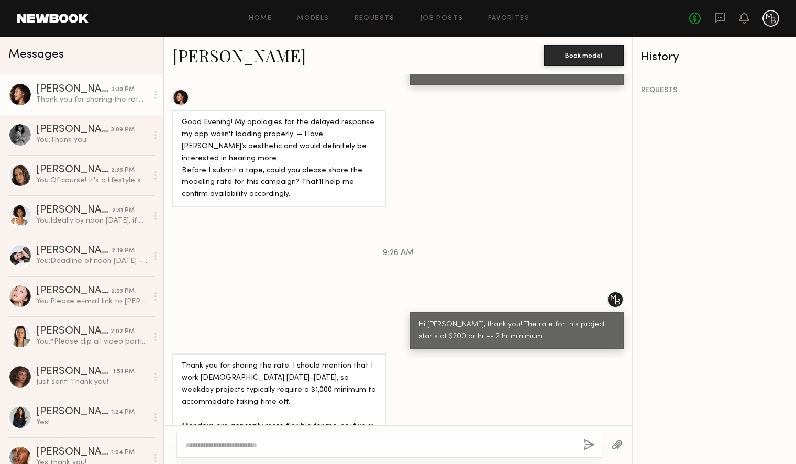
click at [18, 96] on div at bounding box center [20, 95] width 24 height 24
click at [57, 87] on div "Rachael E." at bounding box center [73, 89] width 75 height 10
click at [235, 57] on link "[PERSON_NAME]" at bounding box center [239, 55] width 134 height 23
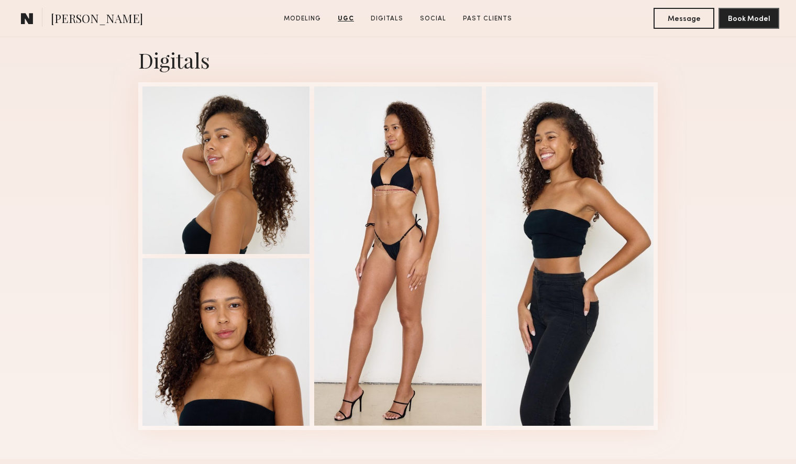
scroll to position [2071, 0]
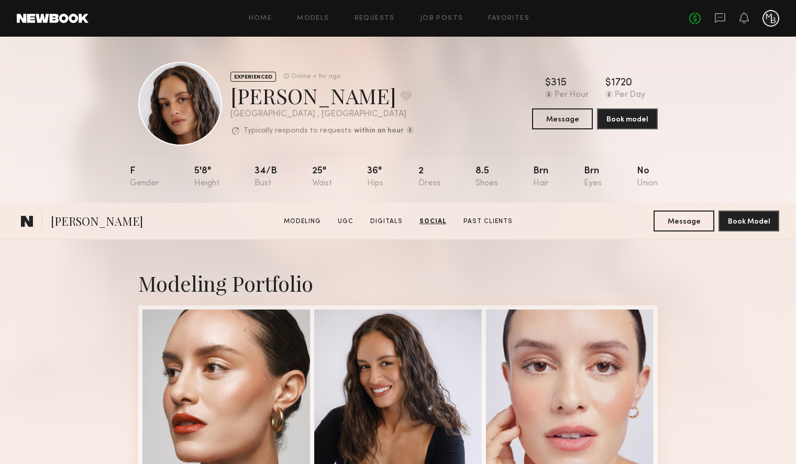
scroll to position [2544, 0]
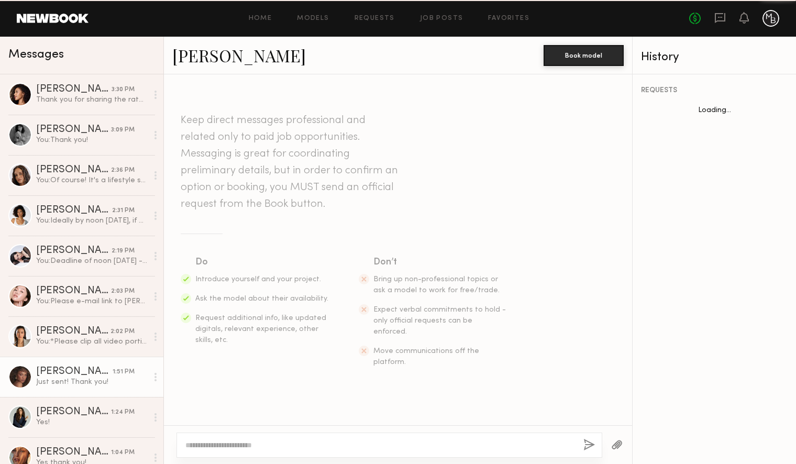
scroll to position [959, 0]
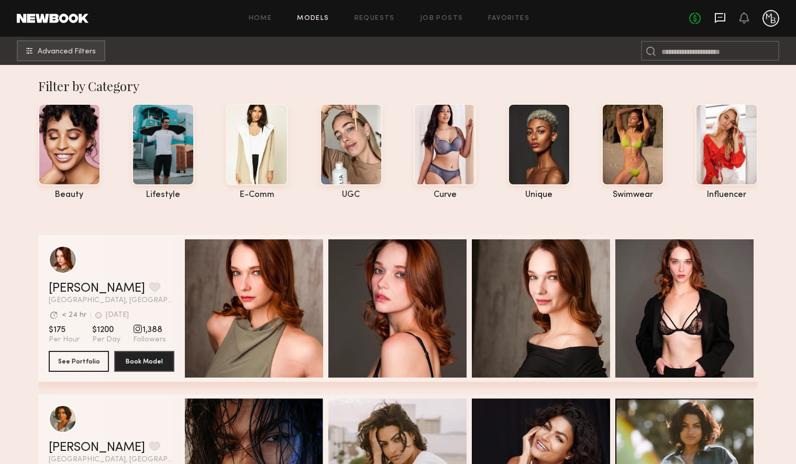
click at [726, 20] on icon at bounding box center [721, 18] width 12 height 12
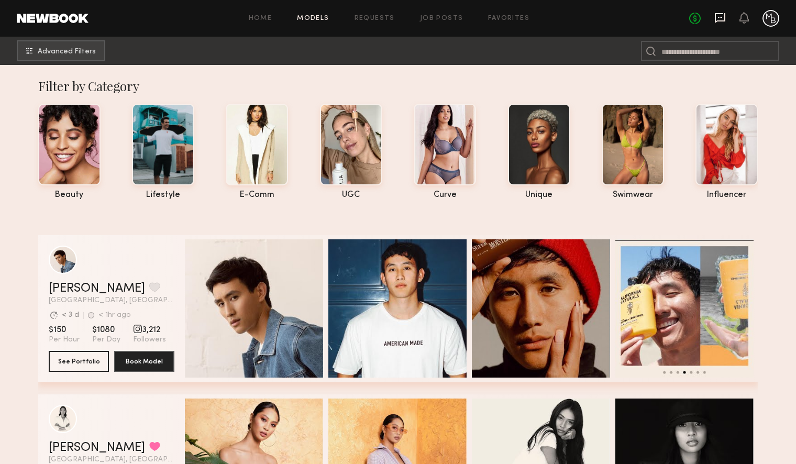
click at [716, 18] on icon at bounding box center [720, 18] width 10 height 10
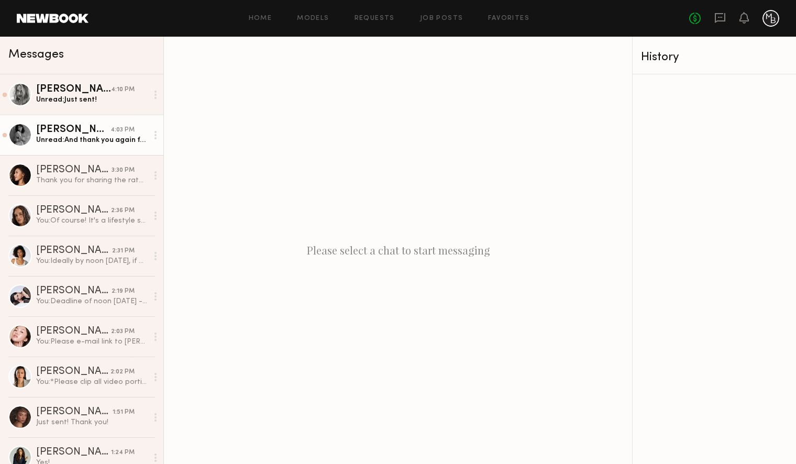
click at [92, 137] on div "Unread: And thank you again for the opportunity to tape for you guys, your bran…" at bounding box center [92, 140] width 112 height 10
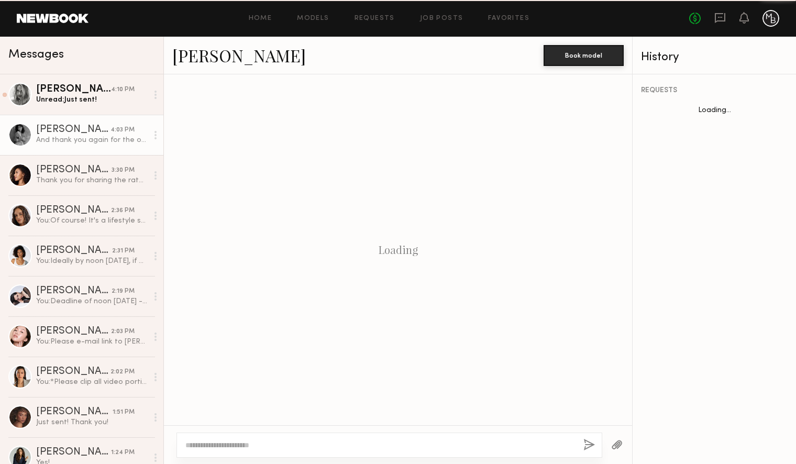
scroll to position [750, 0]
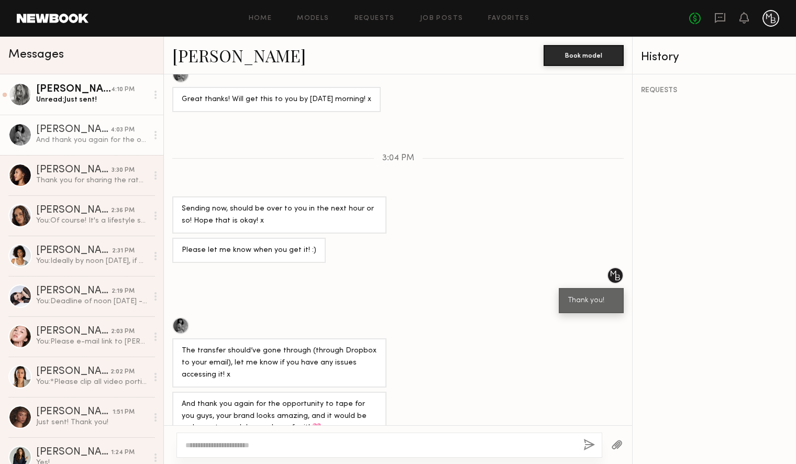
click at [64, 91] on div "[PERSON_NAME]" at bounding box center [73, 89] width 75 height 10
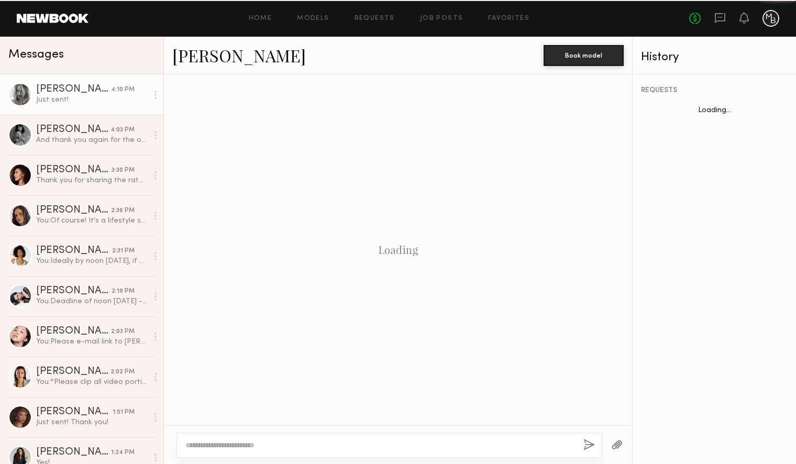
scroll to position [1023, 0]
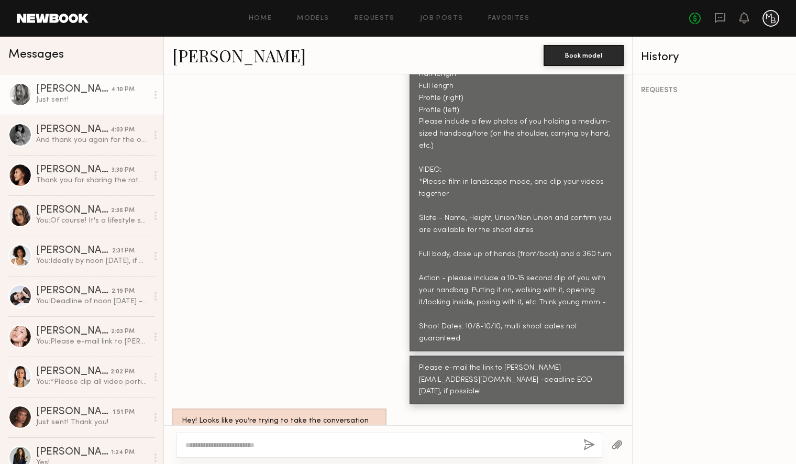
click at [209, 59] on link "[PERSON_NAME]" at bounding box center [239, 55] width 134 height 23
click at [201, 54] on link "[PERSON_NAME]" at bounding box center [239, 55] width 134 height 23
click at [198, 57] on link "[PERSON_NAME]" at bounding box center [239, 55] width 134 height 23
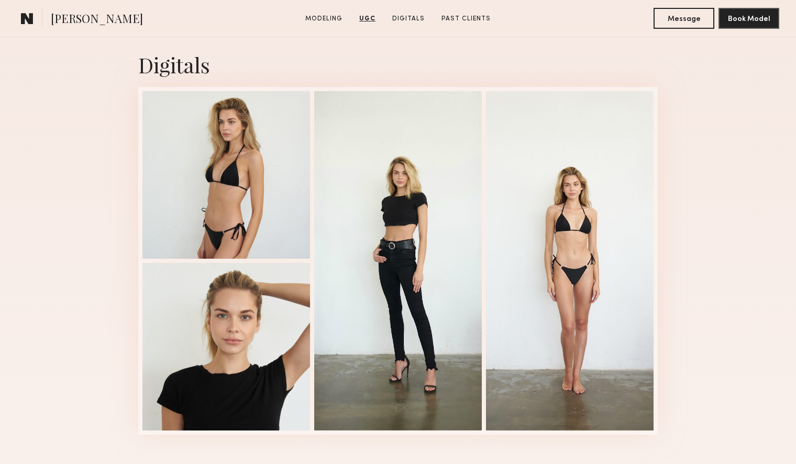
scroll to position [1481, 0]
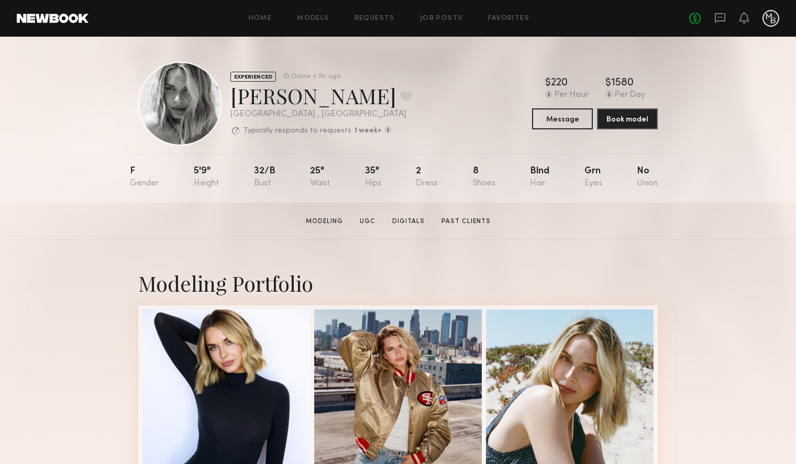
click at [59, 18] on link at bounding box center [53, 18] width 72 height 9
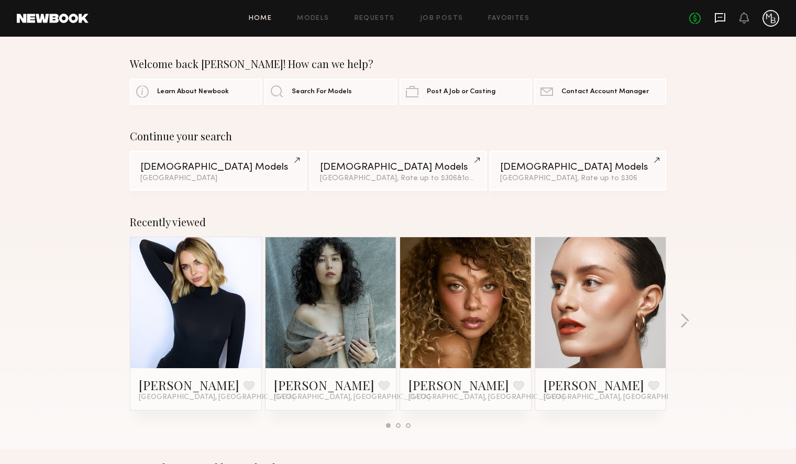
click at [721, 19] on icon at bounding box center [721, 18] width 12 height 12
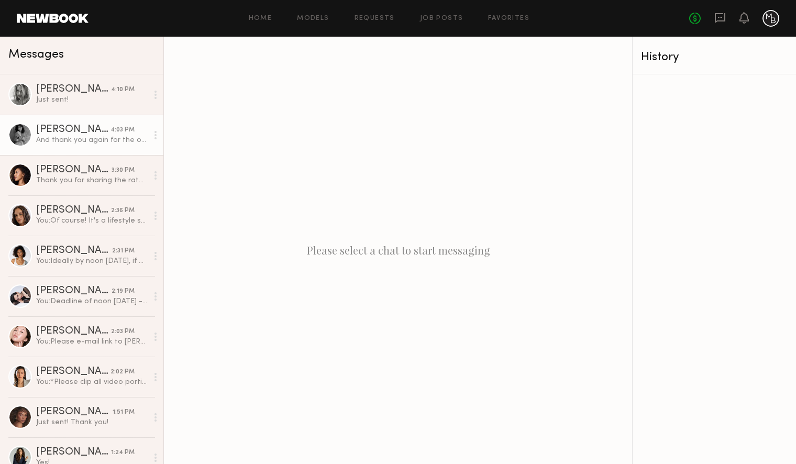
drag, startPoint x: 73, startPoint y: 132, endPoint x: 81, endPoint y: 141, distance: 12.3
click at [73, 132] on div "[PERSON_NAME]" at bounding box center [73, 130] width 74 height 10
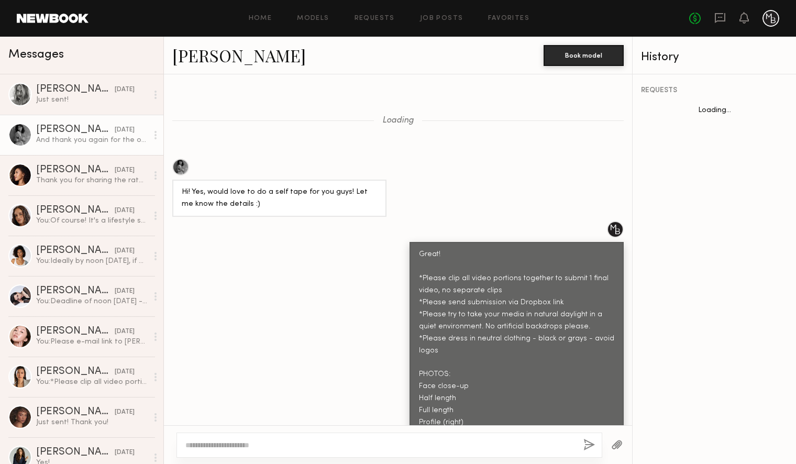
scroll to position [750, 0]
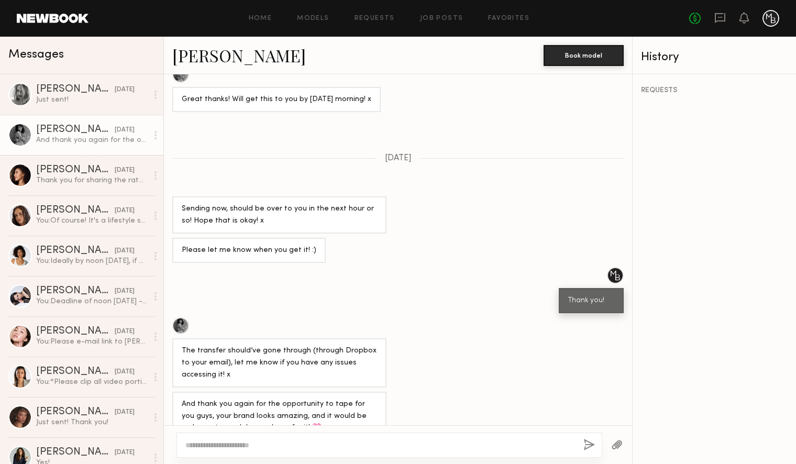
click at [310, 444] on textarea at bounding box center [380, 445] width 390 height 10
type textarea "**********"
click at [587, 444] on button "button" at bounding box center [590, 445] width 12 height 13
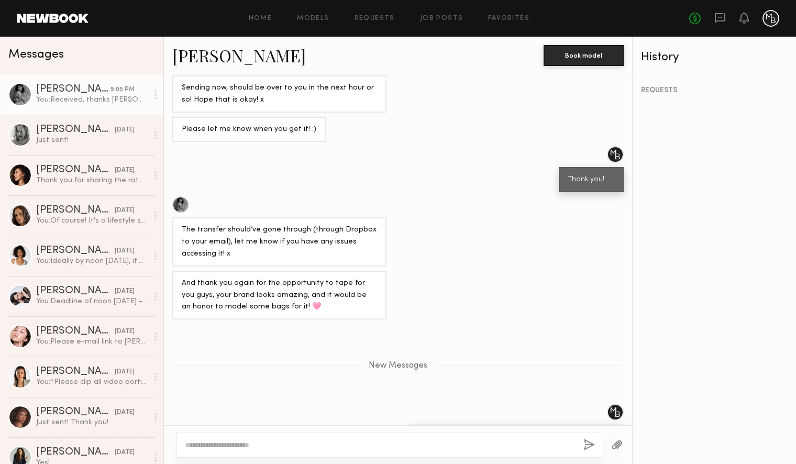
click at [190, 57] on link "Mari A." at bounding box center [239, 55] width 134 height 23
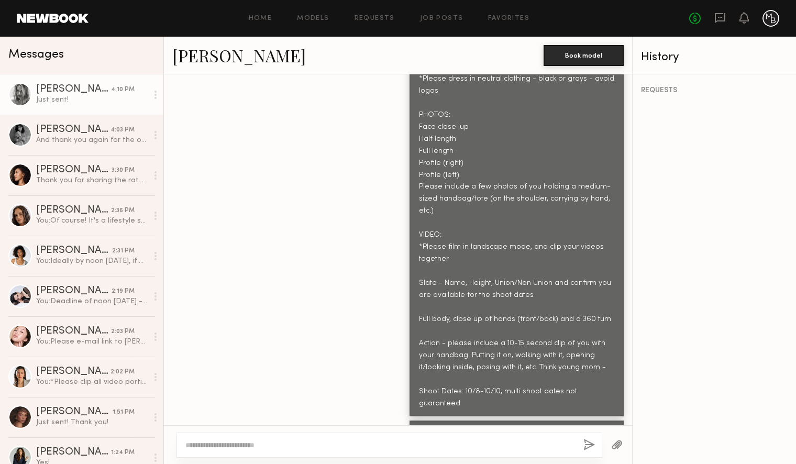
scroll to position [1023, 0]
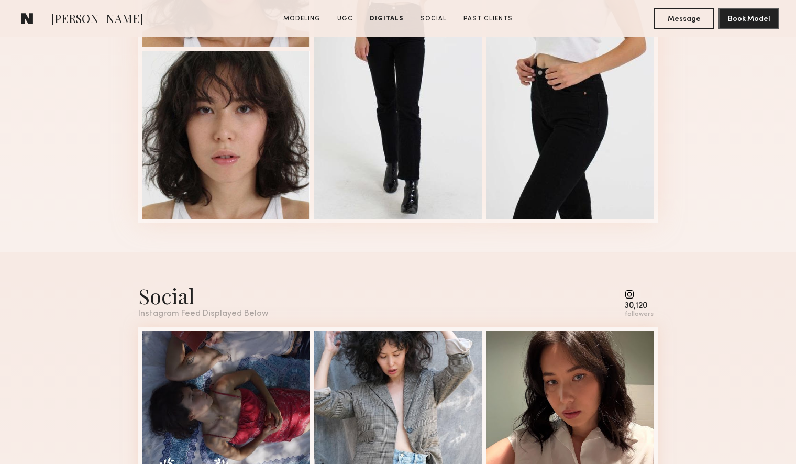
scroll to position [2245, 0]
